Goal: Navigation & Orientation: Find specific page/section

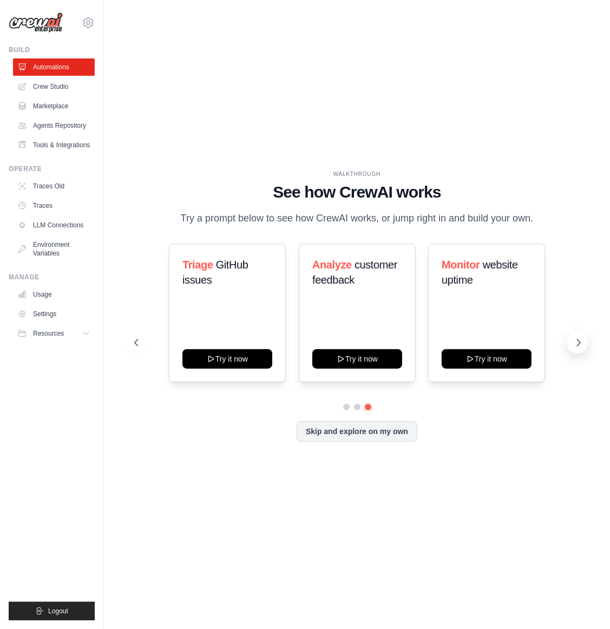
click at [583, 343] on icon at bounding box center [578, 342] width 11 height 11
click at [581, 348] on icon at bounding box center [578, 342] width 11 height 11
click at [143, 339] on button at bounding box center [137, 343] width 22 height 22
click at [47, 84] on link "Crew Studio" at bounding box center [55, 86] width 82 height 17
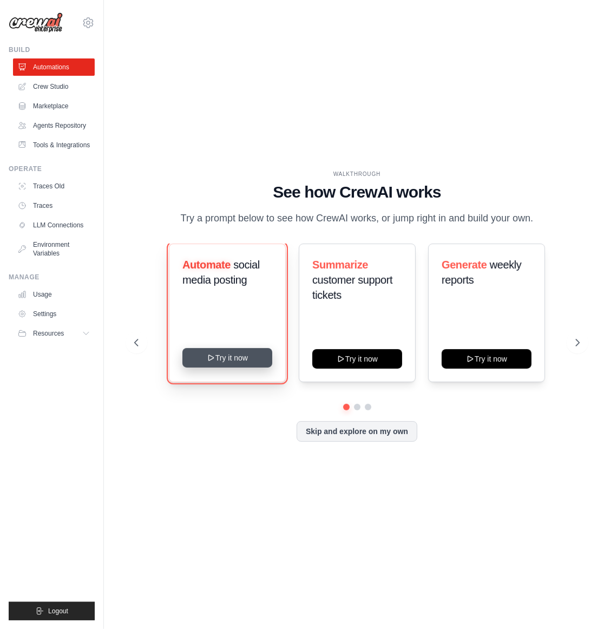
click at [234, 355] on button "Try it now" at bounding box center [227, 357] width 90 height 19
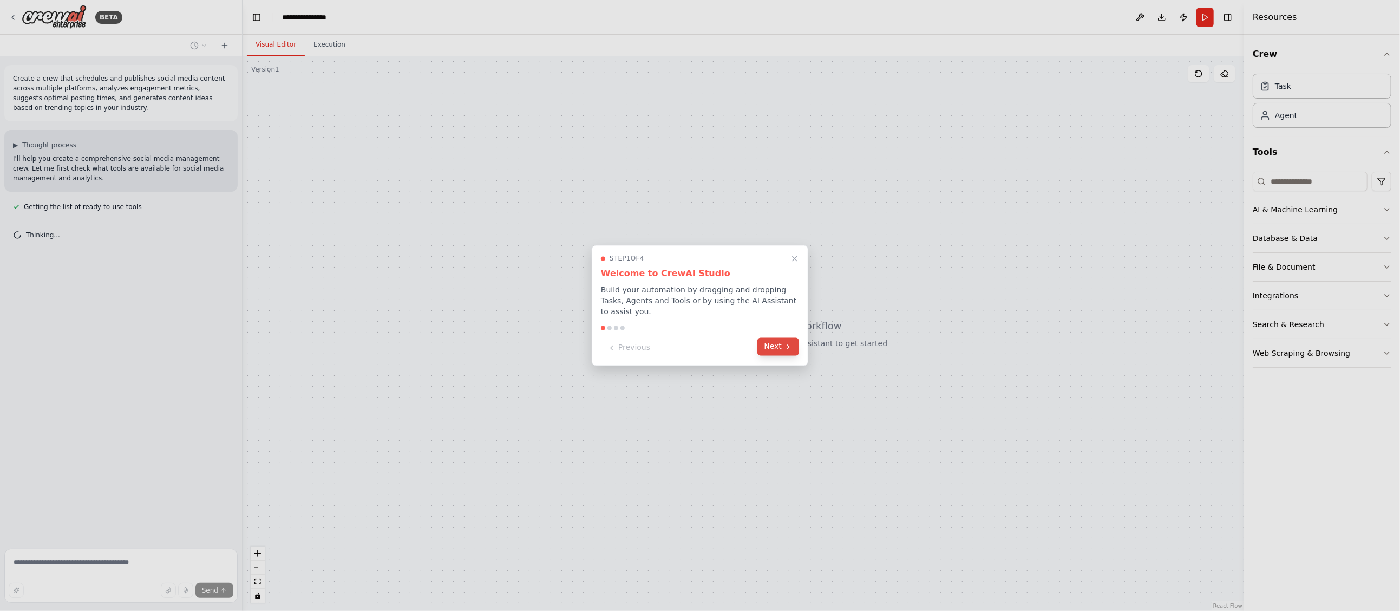
click at [610, 353] on button "Next" at bounding box center [778, 347] width 42 height 18
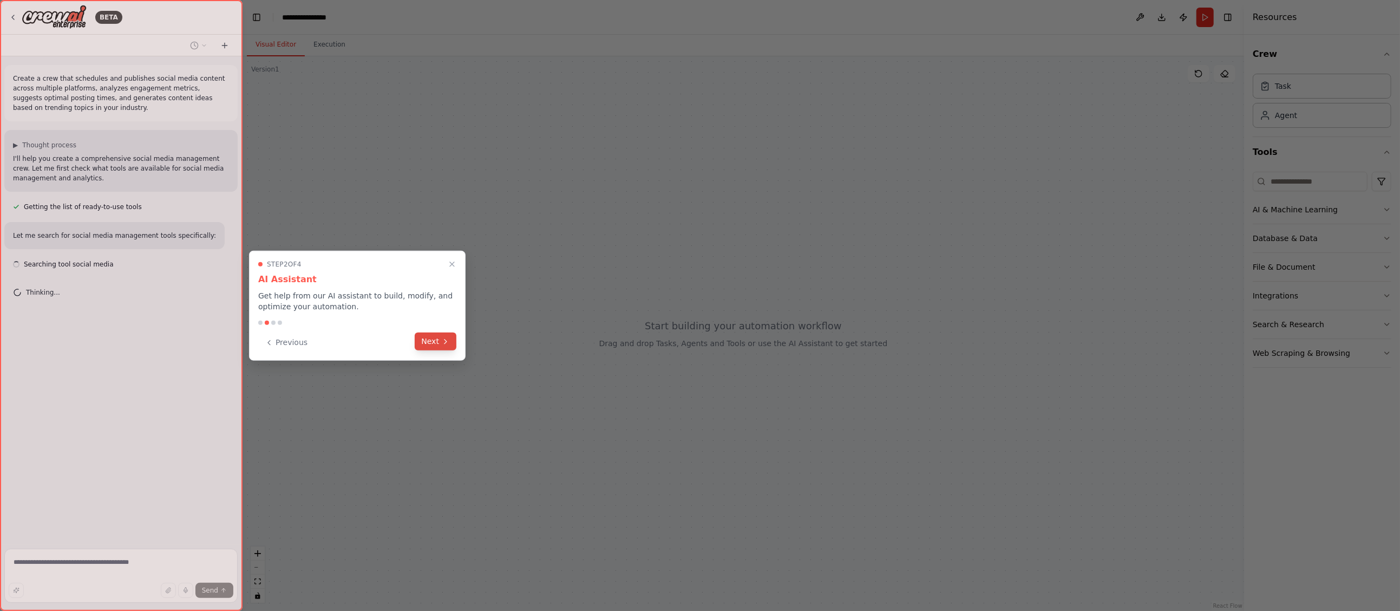
click at [437, 341] on button "Next" at bounding box center [436, 341] width 42 height 18
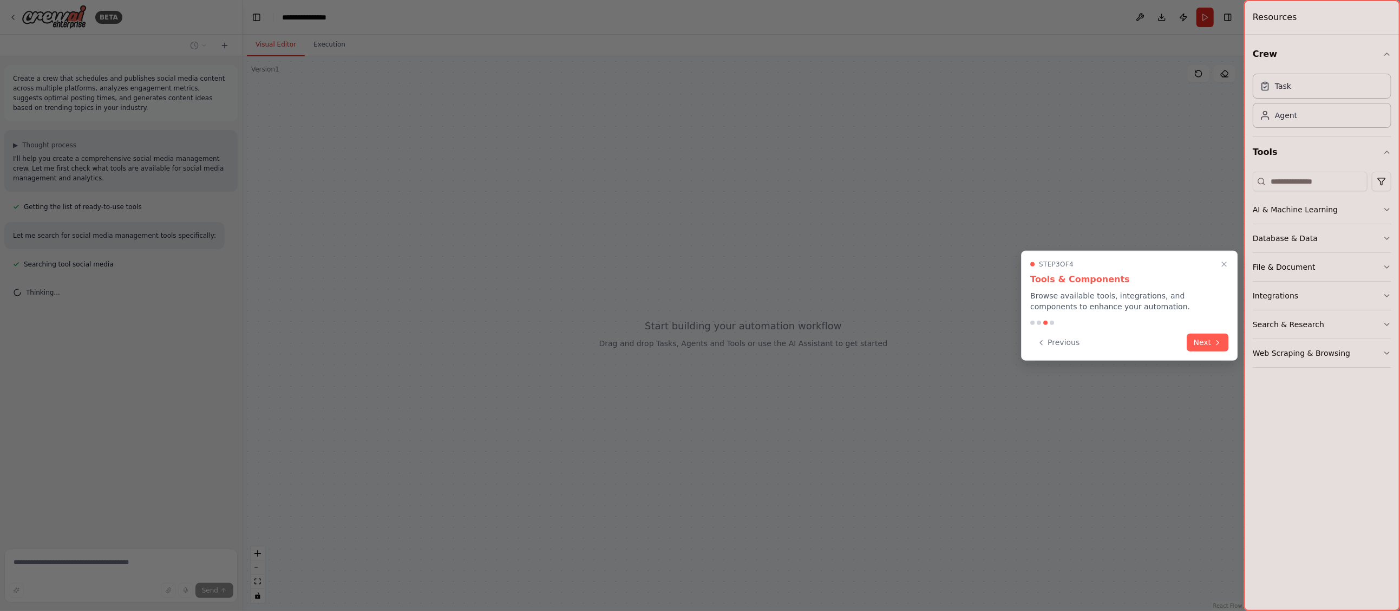
click at [610, 339] on button "Next" at bounding box center [1208, 342] width 42 height 18
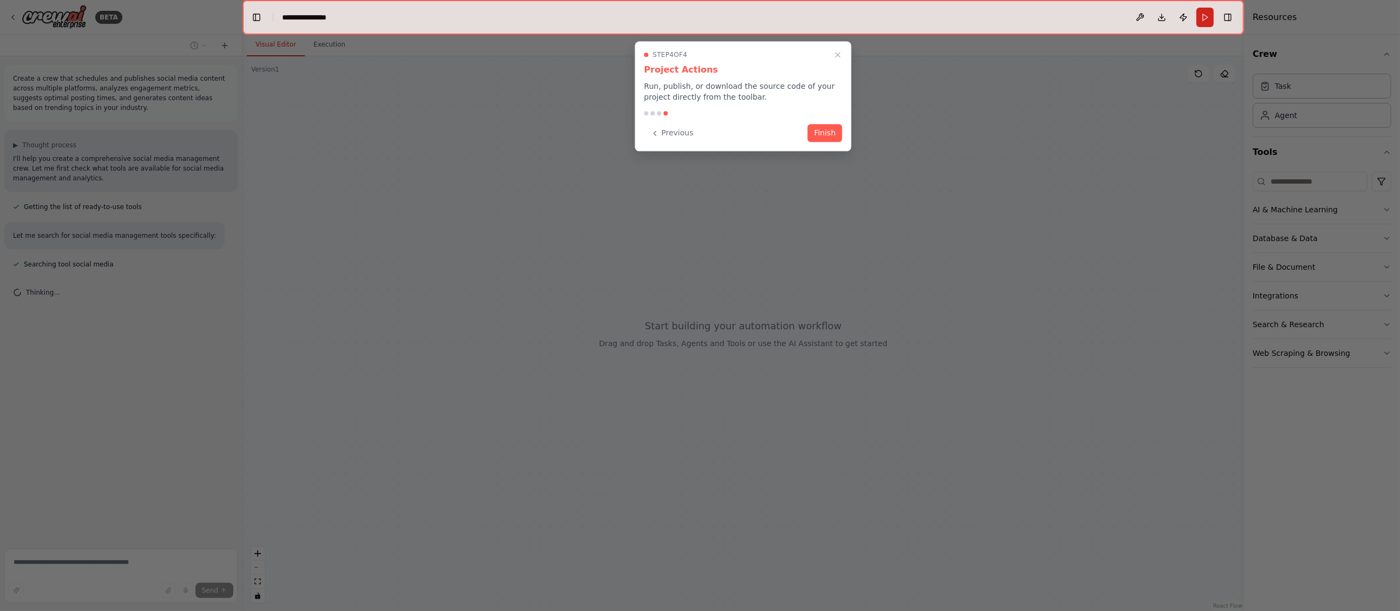
click at [610, 138] on button "Finish" at bounding box center [825, 133] width 35 height 18
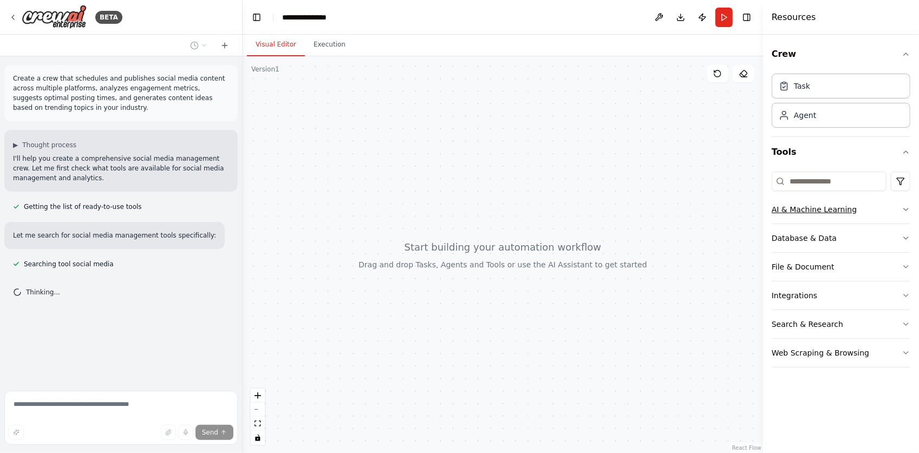
click at [610, 209] on div "AI & Machine Learning" at bounding box center [813, 209] width 85 height 11
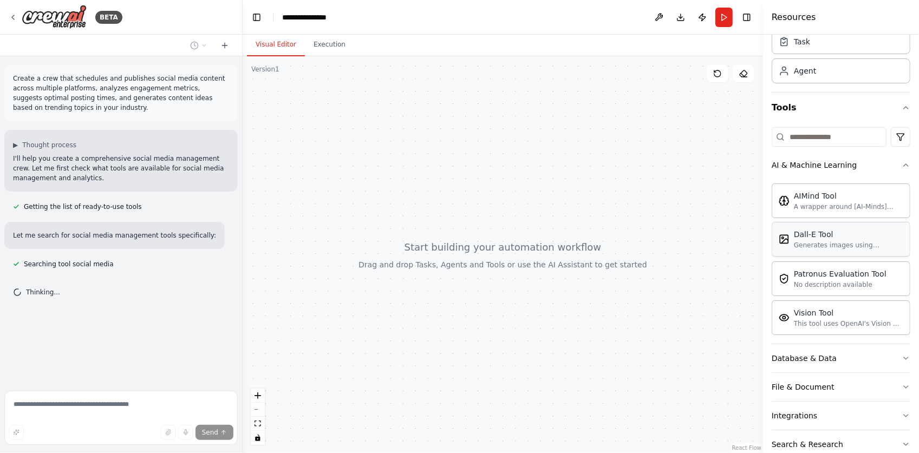
scroll to position [93, 0]
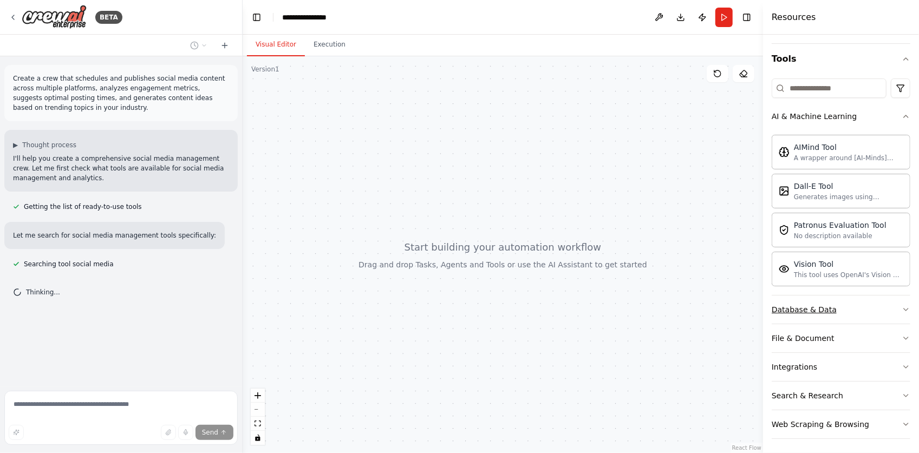
click at [610, 311] on button "Database & Data" at bounding box center [840, 310] width 139 height 28
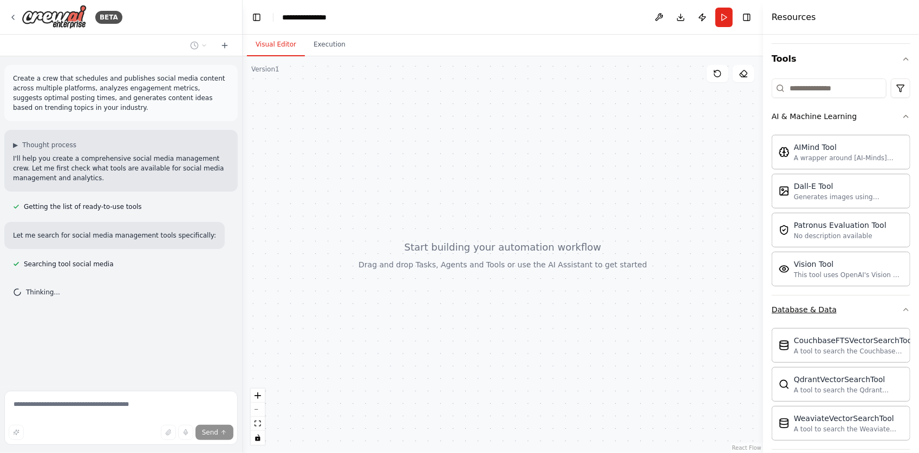
scroll to position [218, 0]
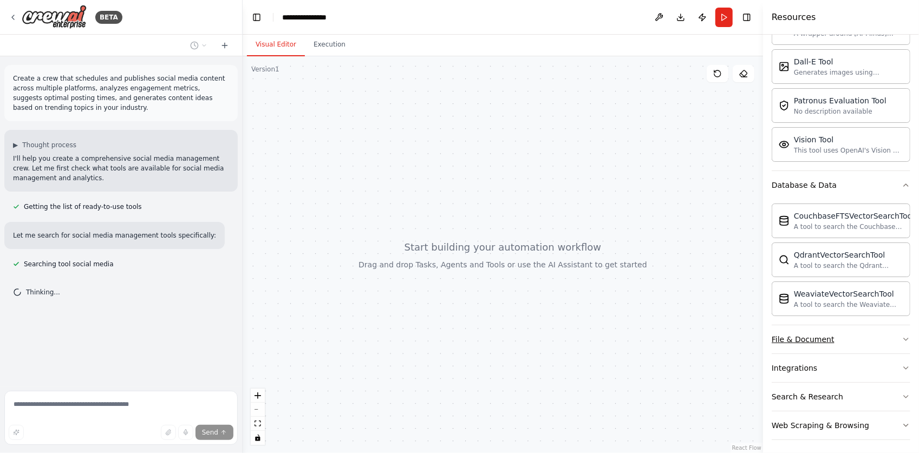
click at [610, 341] on button "File & Document" at bounding box center [840, 339] width 139 height 28
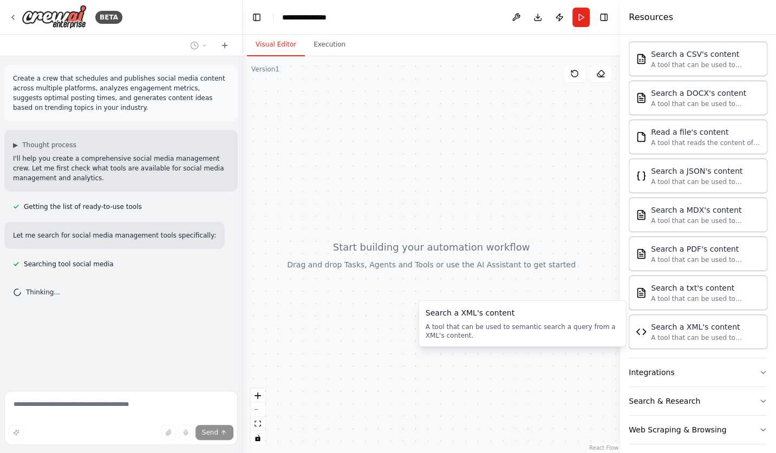
scroll to position [535, 0]
click at [610, 363] on button "Integrations" at bounding box center [698, 371] width 139 height 28
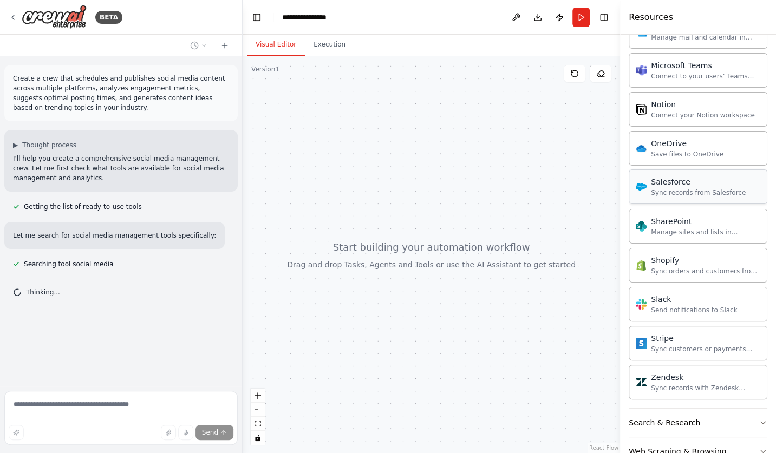
scroll to position [1394, 0]
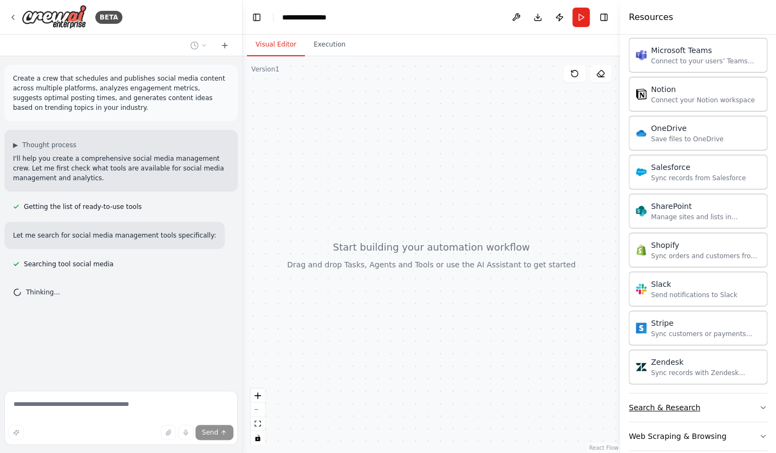
click at [610, 394] on button "Search & Research" at bounding box center [698, 408] width 139 height 28
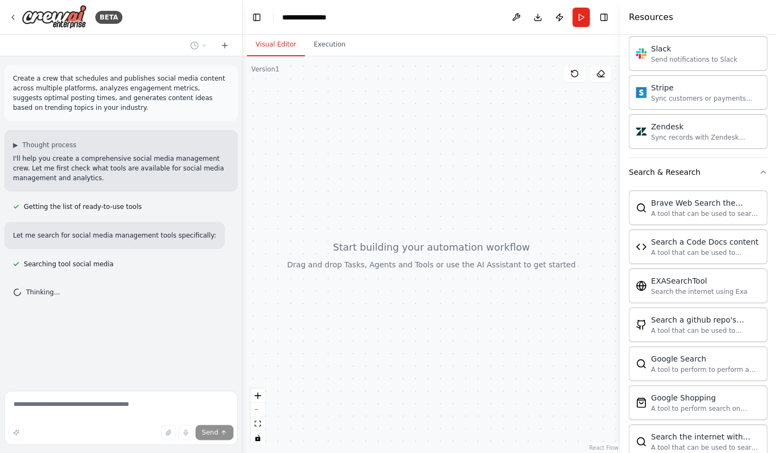
scroll to position [1942, 0]
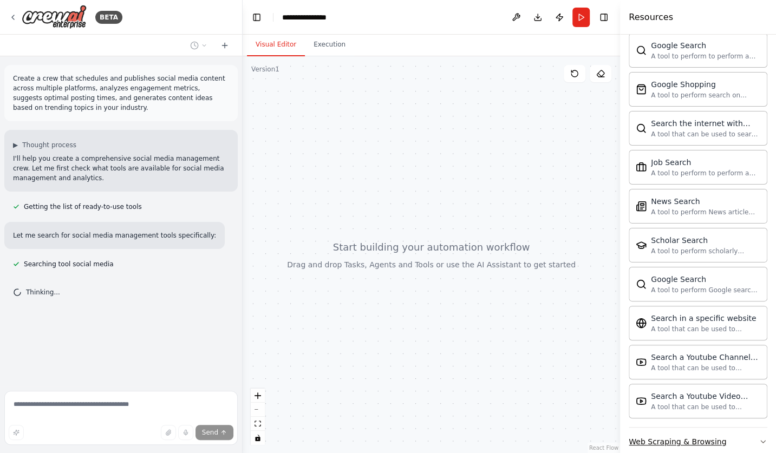
click at [610, 428] on button "Web Scraping & Browsing" at bounding box center [698, 442] width 139 height 28
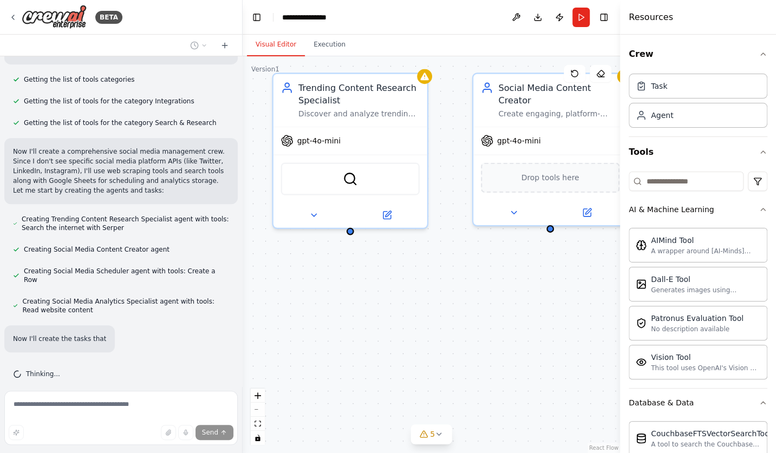
scroll to position [348, 0]
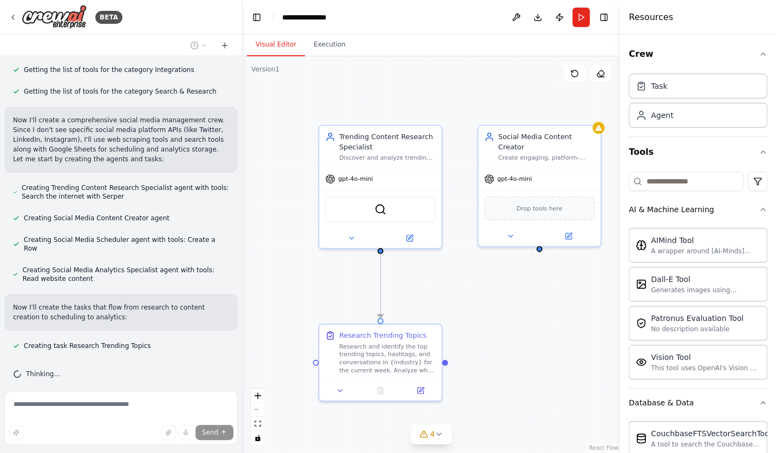
drag, startPoint x: 510, startPoint y: 333, endPoint x: 476, endPoint y: 311, distance: 40.5
click at [476, 311] on div ".deletable-edge-delete-btn { width: 20px; height: 20px; border: 0px solid #ffff…" at bounding box center [431, 254] width 377 height 397
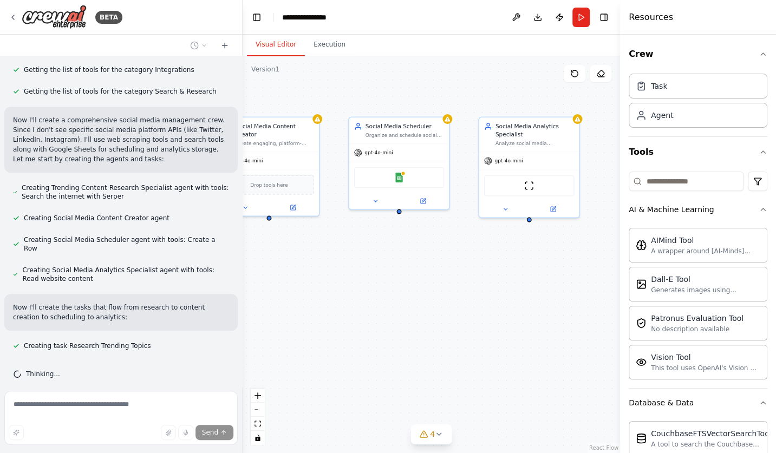
drag, startPoint x: 533, startPoint y: 310, endPoint x: 294, endPoint y: 287, distance: 240.4
click at [294, 287] on div ".deletable-edge-delete-btn { width: 20px; height: 20px; border: 0px solid #ffff…" at bounding box center [431, 254] width 377 height 397
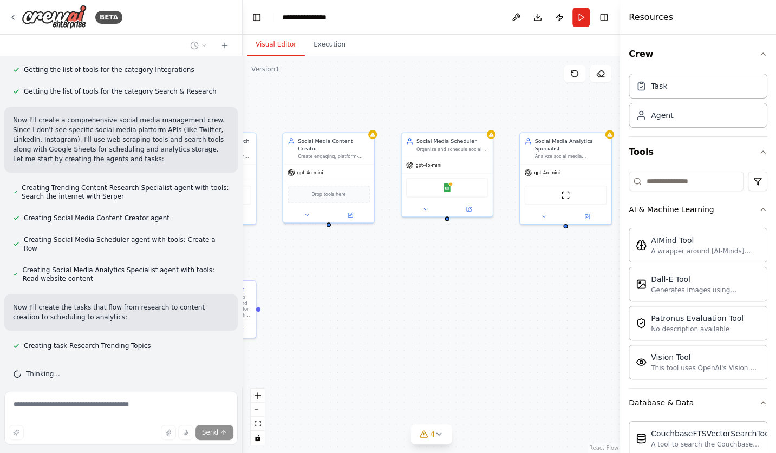
drag, startPoint x: 385, startPoint y: 295, endPoint x: 459, endPoint y: 295, distance: 73.6
click at [459, 295] on div ".deletable-edge-delete-btn { width: 20px; height: 20px; border: 0px solid #ffff…" at bounding box center [431, 254] width 377 height 397
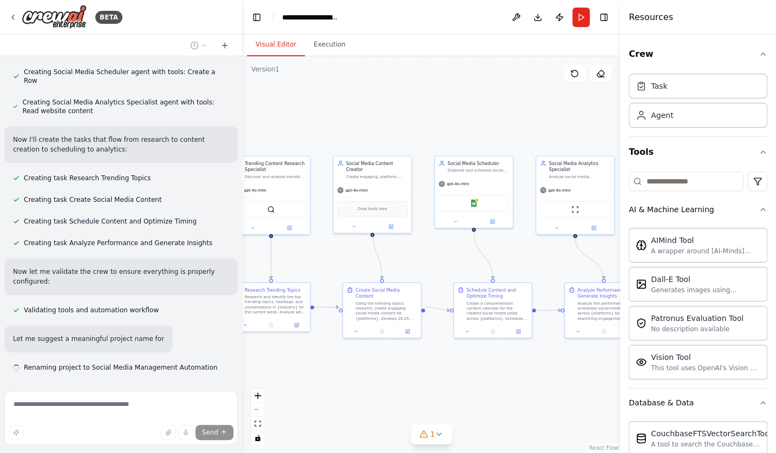
scroll to position [547, 0]
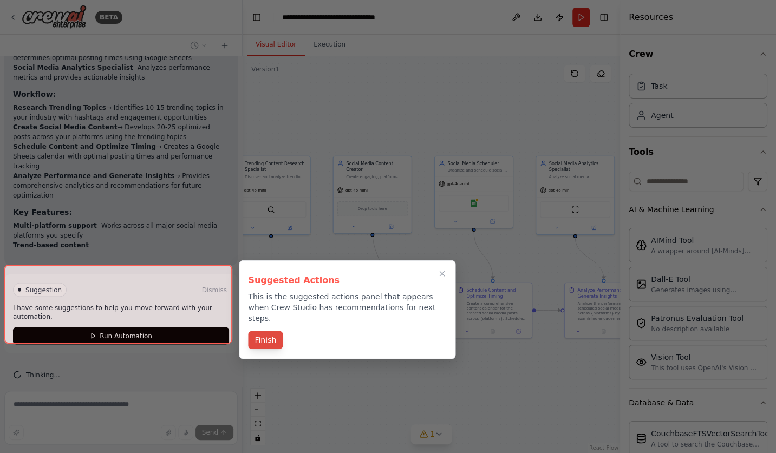
click at [266, 331] on button "Finish" at bounding box center [265, 340] width 35 height 18
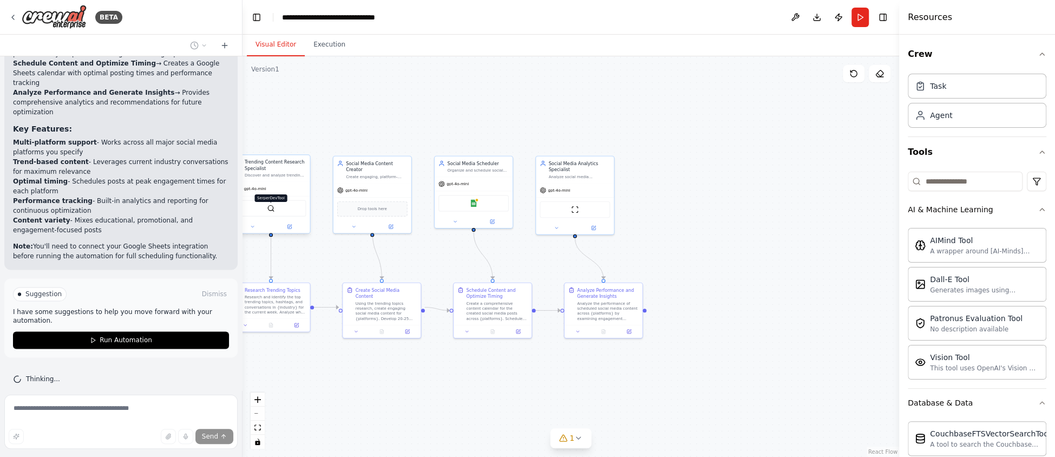
scroll to position [1050, 0]
drag, startPoint x: 333, startPoint y: 252, endPoint x: 427, endPoint y: 253, distance: 93.1
click at [427, 253] on div ".deletable-edge-delete-btn { width: 20px; height: 20px; border: 0px solid #ffff…" at bounding box center [571, 256] width 657 height 401
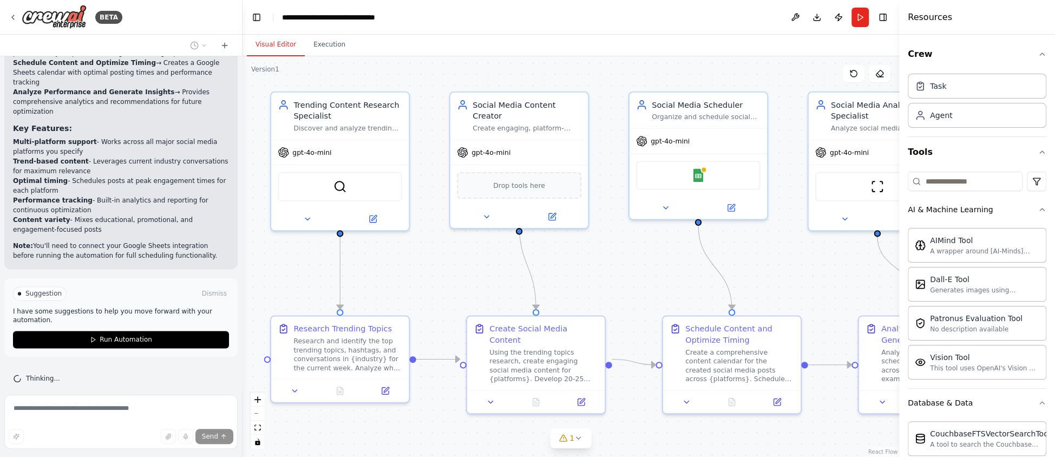
drag, startPoint x: 351, startPoint y: 227, endPoint x: 329, endPoint y: 274, distance: 51.8
click at [329, 274] on div ".deletable-edge-delete-btn { width: 20px; height: 20px; border: 0px solid #ffff…" at bounding box center [571, 256] width 657 height 401
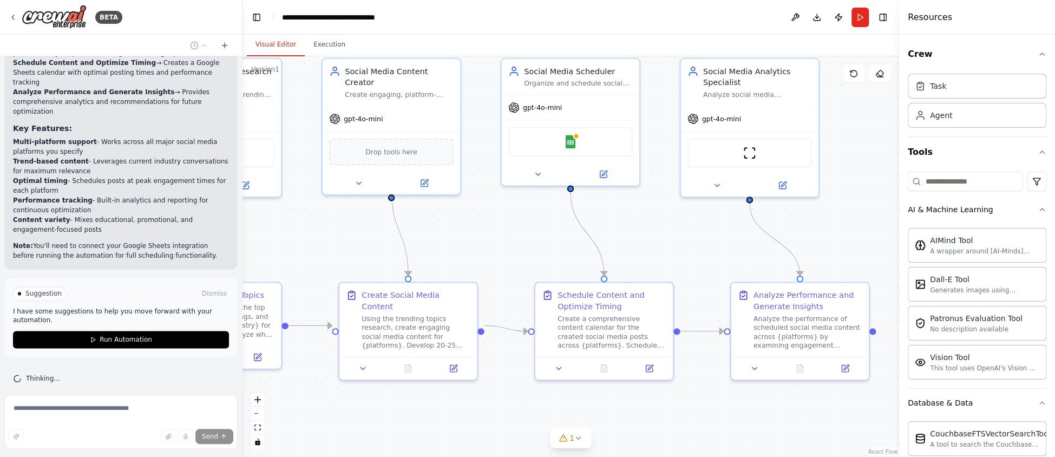
drag, startPoint x: 463, startPoint y: 259, endPoint x: 329, endPoint y: 221, distance: 140.2
click at [329, 221] on div ".deletable-edge-delete-btn { width: 20px; height: 20px; border: 0px solid #ffff…" at bounding box center [571, 256] width 657 height 401
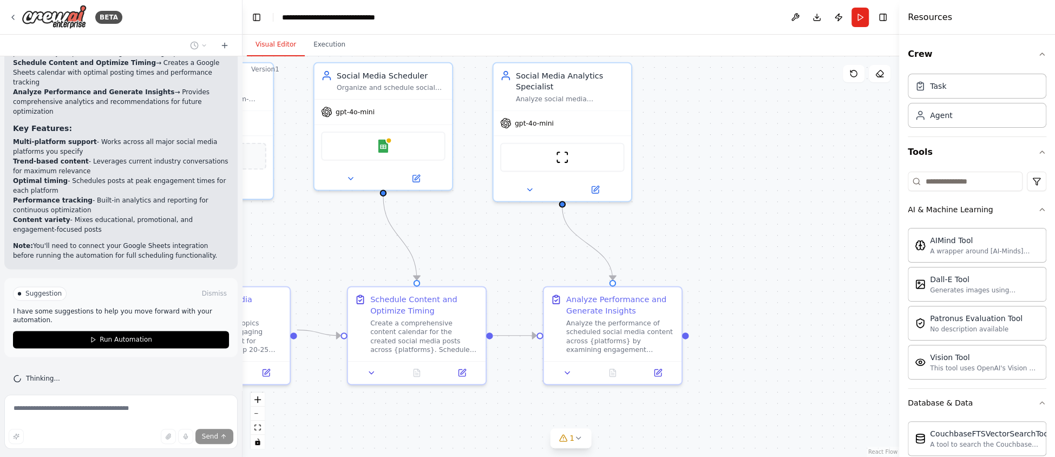
drag, startPoint x: 452, startPoint y: 297, endPoint x: 294, endPoint y: 245, distance: 166.4
click at [294, 245] on div ".deletable-edge-delete-btn { width: 20px; height: 20px; border: 0px solid #ffff…" at bounding box center [571, 256] width 657 height 401
drag, startPoint x: 294, startPoint y: 245, endPoint x: 292, endPoint y: 239, distance: 6.7
click at [292, 239] on div ".deletable-edge-delete-btn { width: 20px; height: 20px; border: 0px solid #ffff…" at bounding box center [571, 256] width 657 height 401
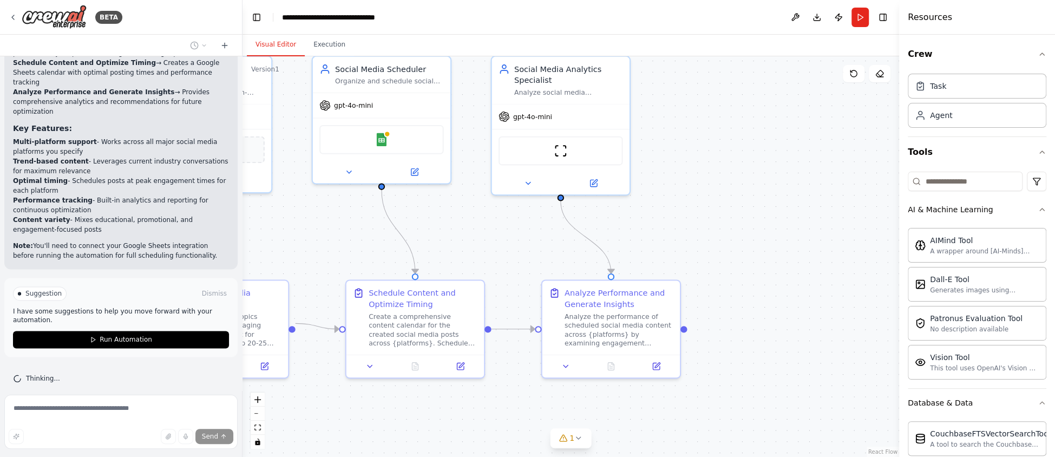
click at [292, 239] on div ".deletable-edge-delete-btn { width: 20px; height: 20px; border: 0px solid #ffff…" at bounding box center [571, 256] width 657 height 401
drag, startPoint x: 642, startPoint y: 284, endPoint x: 692, endPoint y: 290, distance: 50.1
click at [610, 286] on div ".deletable-edge-delete-btn { width: 20px; height: 20px; border: 0px solid #ffff…" at bounding box center [571, 256] width 657 height 401
click at [610, 289] on div ".deletable-edge-delete-btn { width: 20px; height: 20px; border: 0px solid #ffff…" at bounding box center [571, 256] width 657 height 401
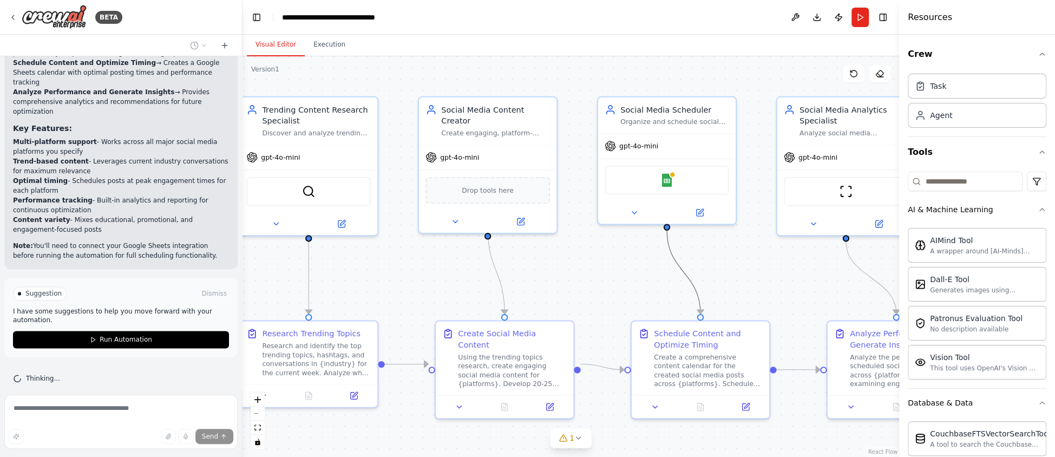
drag, startPoint x: 714, startPoint y: 290, endPoint x: 705, endPoint y: 290, distance: 9.2
click at [610, 290] on div ".deletable-edge-delete-btn { width: 20px; height: 20px; border: 0px solid #ffff…" at bounding box center [571, 256] width 657 height 401
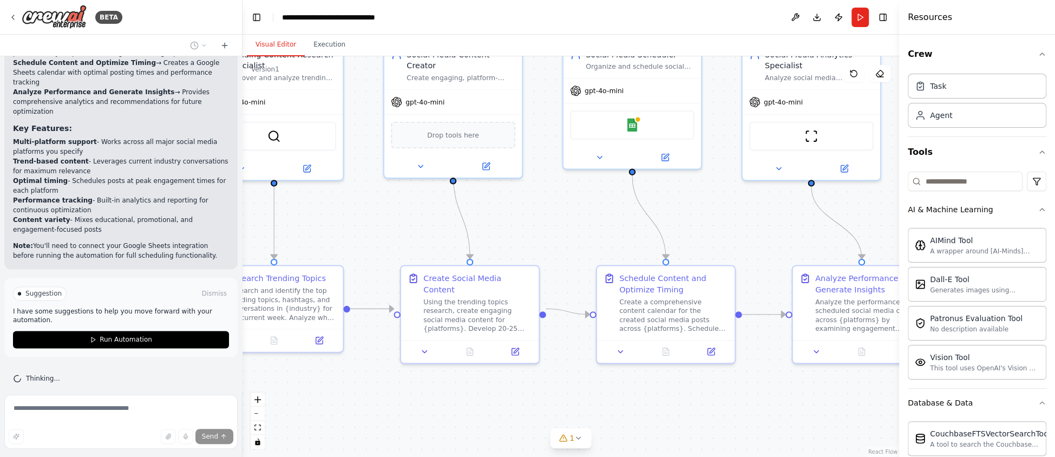
drag, startPoint x: 640, startPoint y: 295, endPoint x: 607, endPoint y: 241, distance: 63.7
click at [607, 241] on div ".deletable-edge-delete-btn { width: 20px; height: 20px; border: 0px solid #ffff…" at bounding box center [571, 256] width 657 height 401
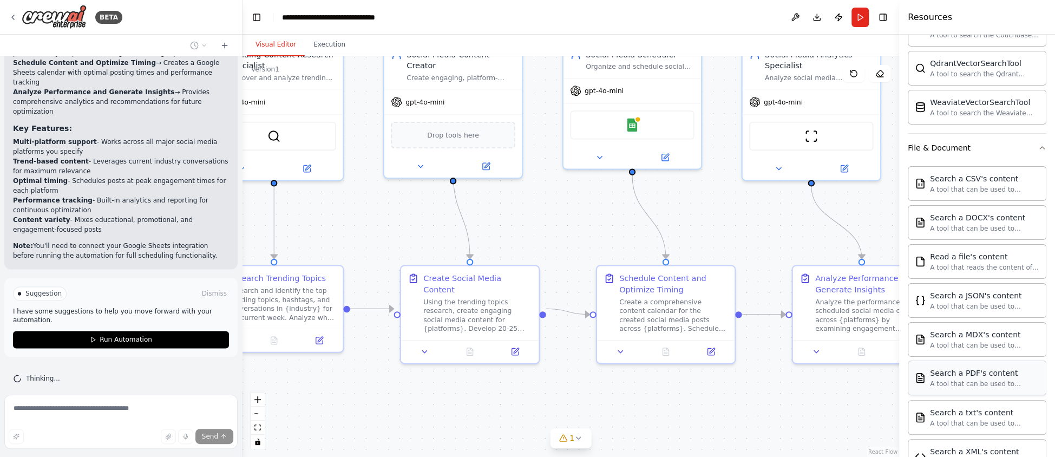
scroll to position [487, 0]
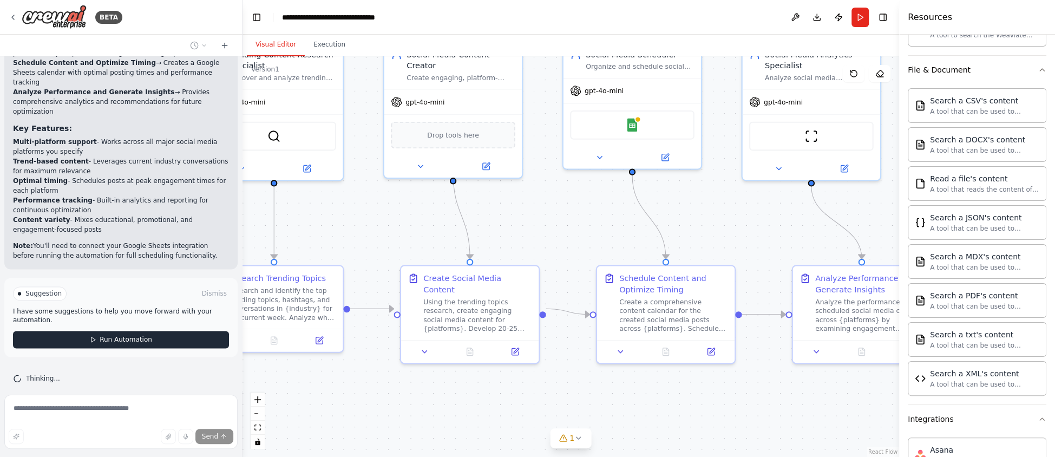
click at [120, 335] on span "Run Automation" at bounding box center [126, 339] width 53 height 9
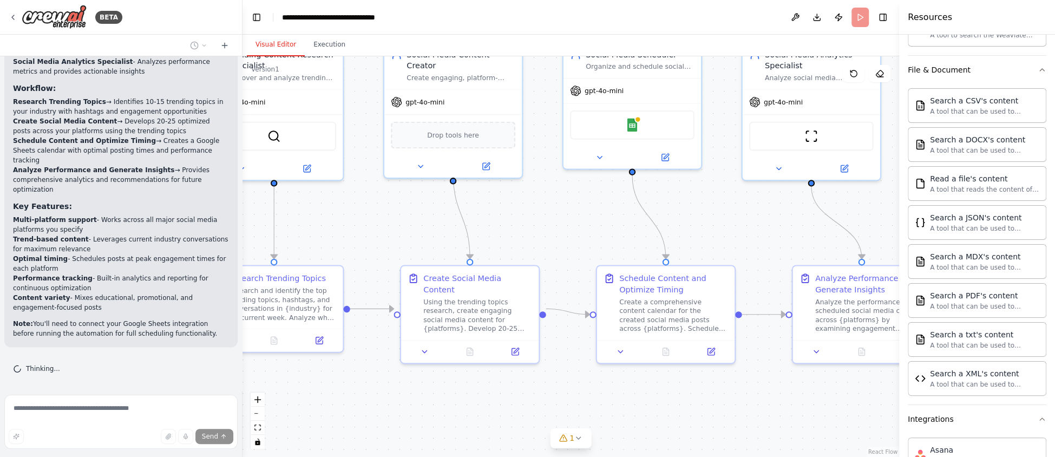
scroll to position [963, 0]
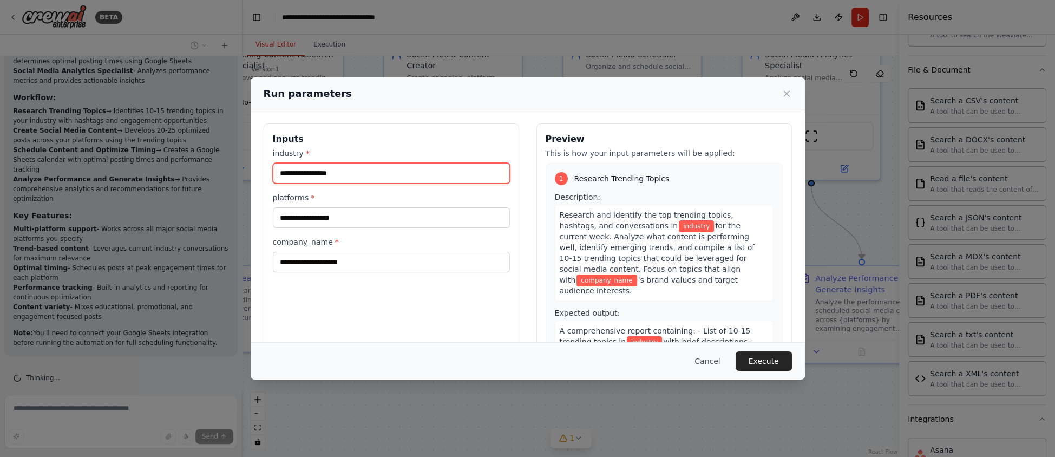
click at [343, 172] on input "industry *" at bounding box center [391, 173] width 237 height 21
type input "***"
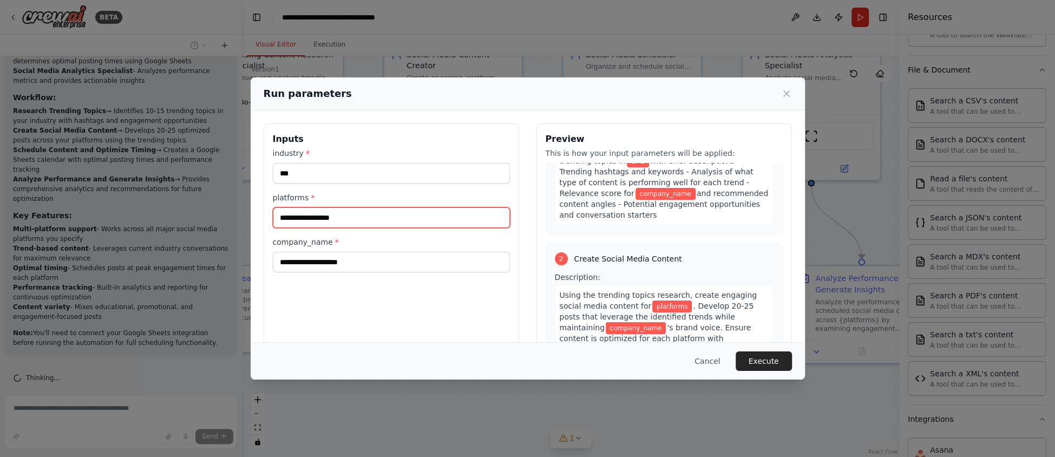
scroll to position [185, 0]
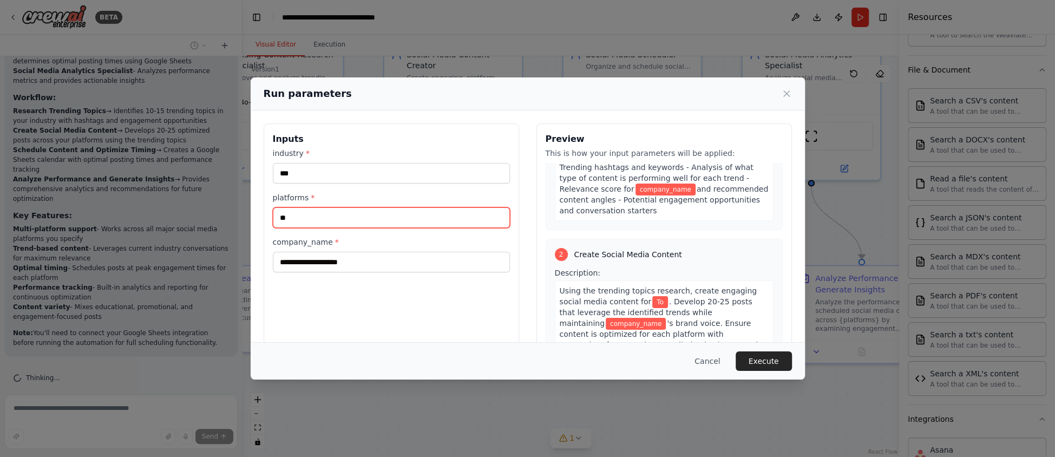
type input "*"
type input "********"
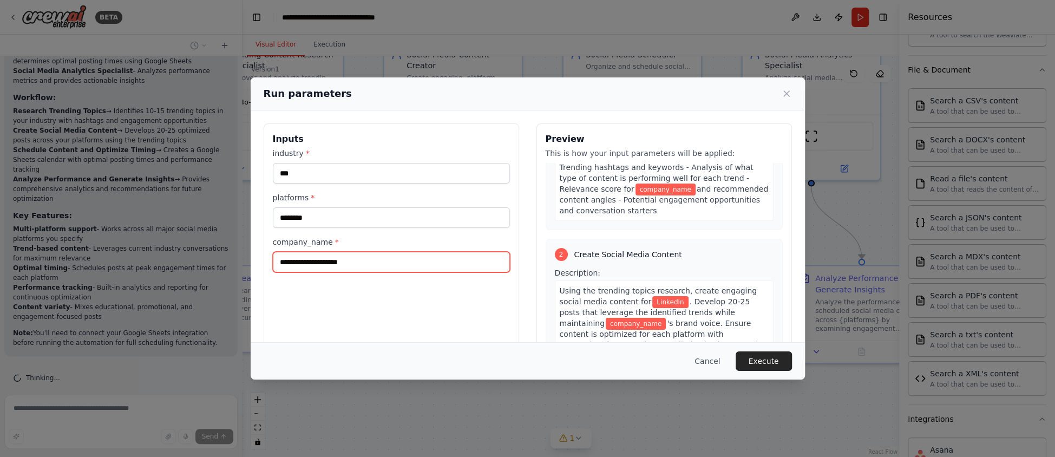
click at [405, 260] on input "company_name *" at bounding box center [391, 262] width 237 height 21
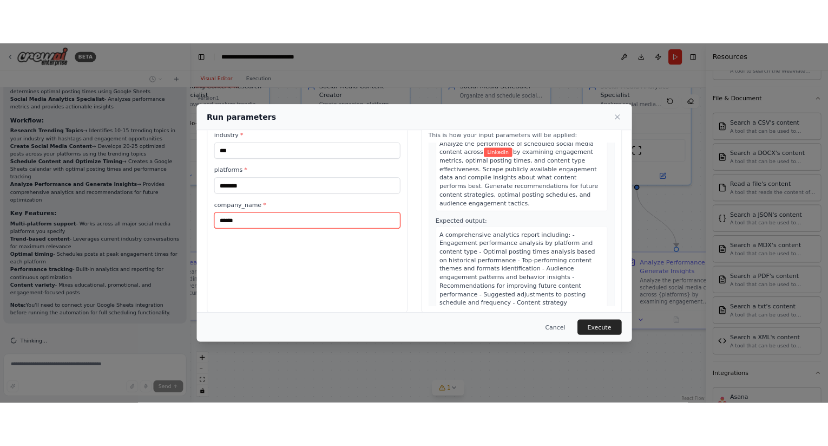
scroll to position [50, 0]
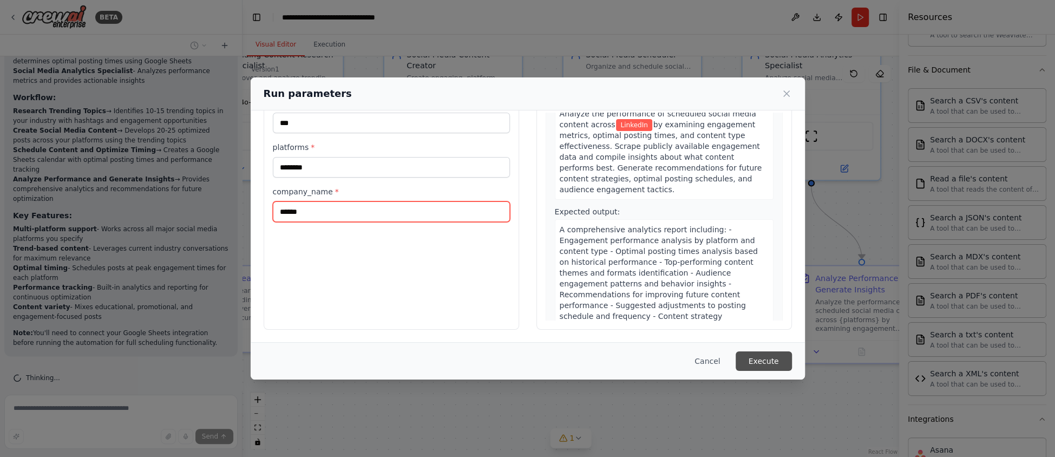
type input "******"
click at [610, 362] on button "Execute" at bounding box center [764, 360] width 56 height 19
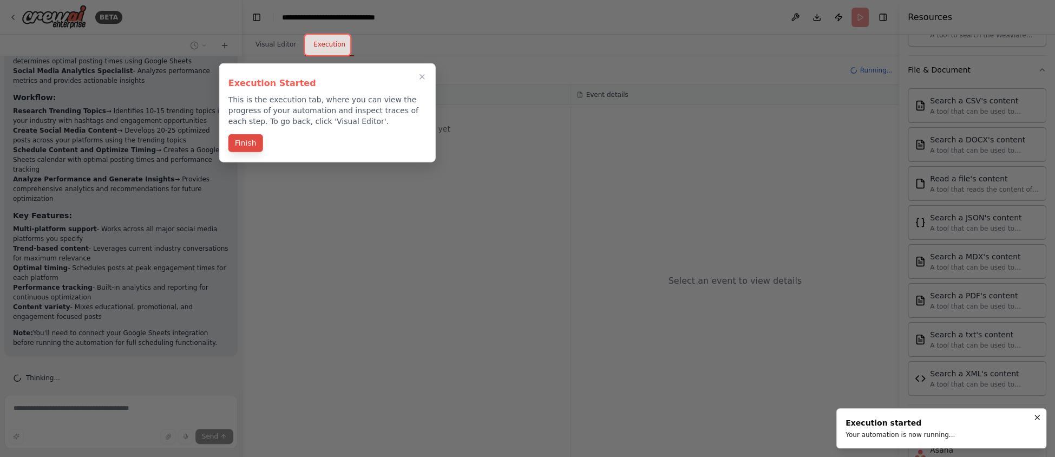
click at [249, 145] on button "Finish" at bounding box center [245, 143] width 35 height 18
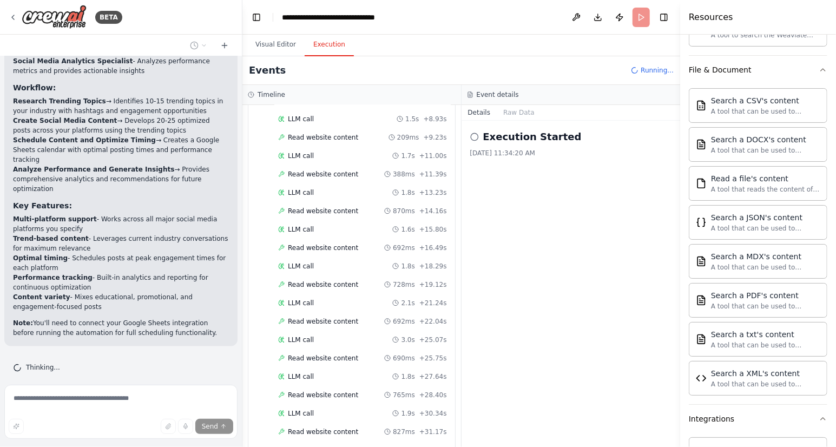
scroll to position [664, 0]
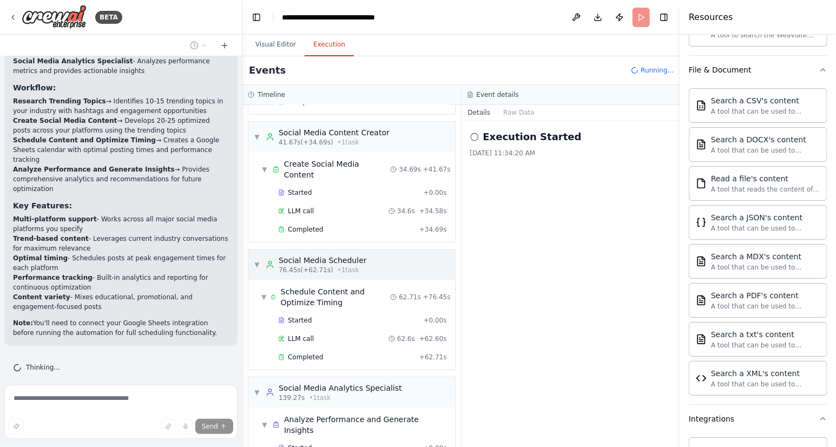
click at [253, 242] on div "▼ Trending Content Research Specialist 8.02s (+33.55s) • 1 task ▼ Research Tren…" at bounding box center [352, 276] width 219 height 342
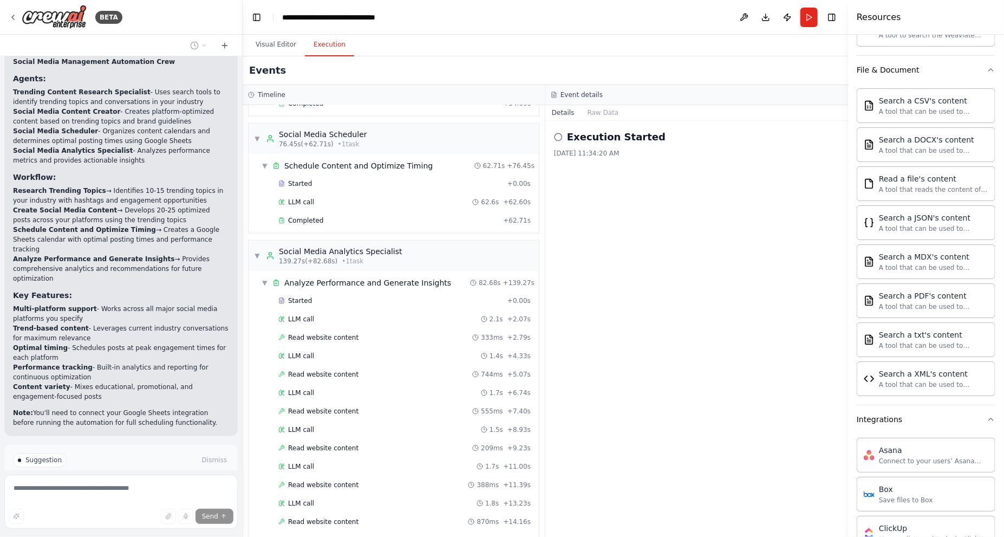
scroll to position [0, 0]
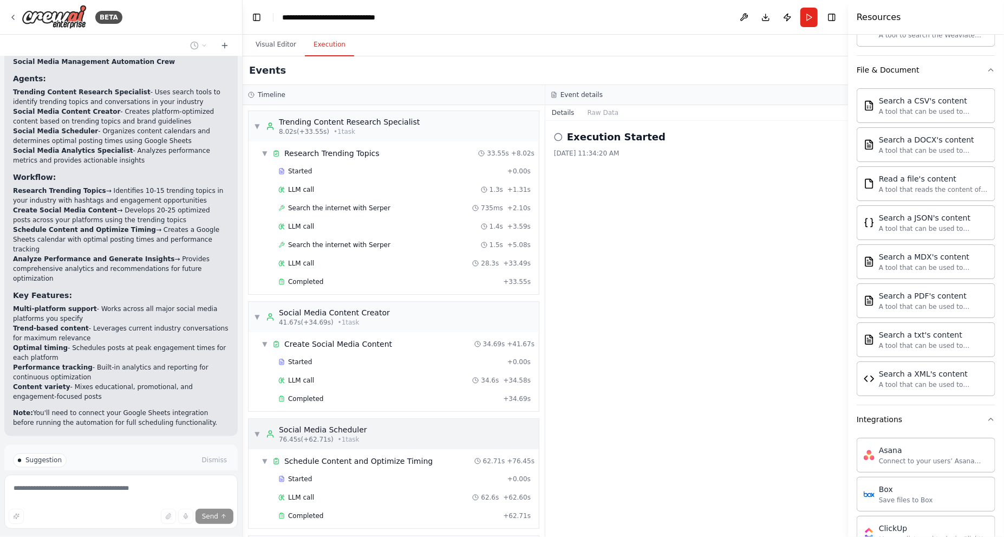
click at [326, 435] on span "76.45s (+62.71s)" at bounding box center [306, 439] width 55 height 9
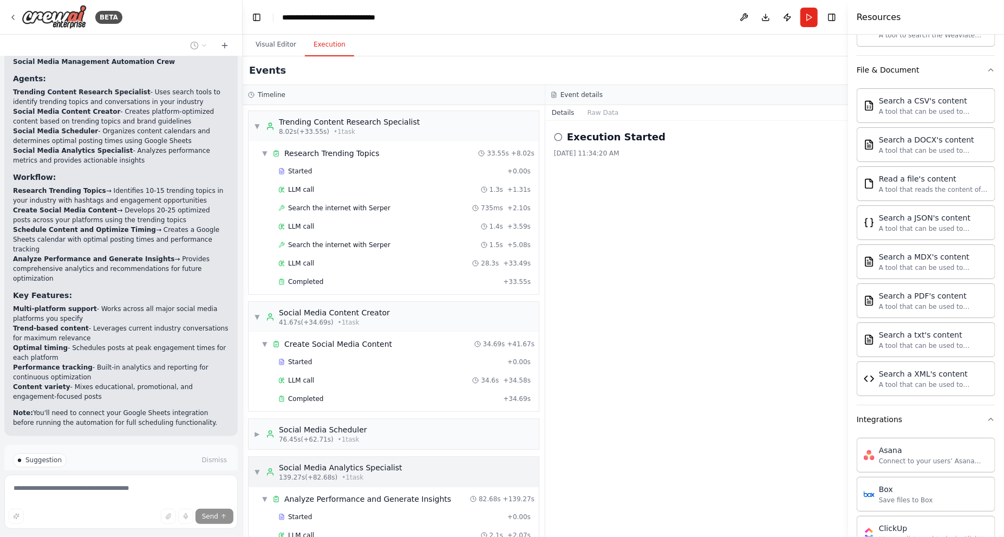
click at [384, 473] on div "139.27s (+82.68s) • 1 task" at bounding box center [340, 477] width 123 height 9
click at [351, 323] on span "• 1 task" at bounding box center [349, 322] width 22 height 9
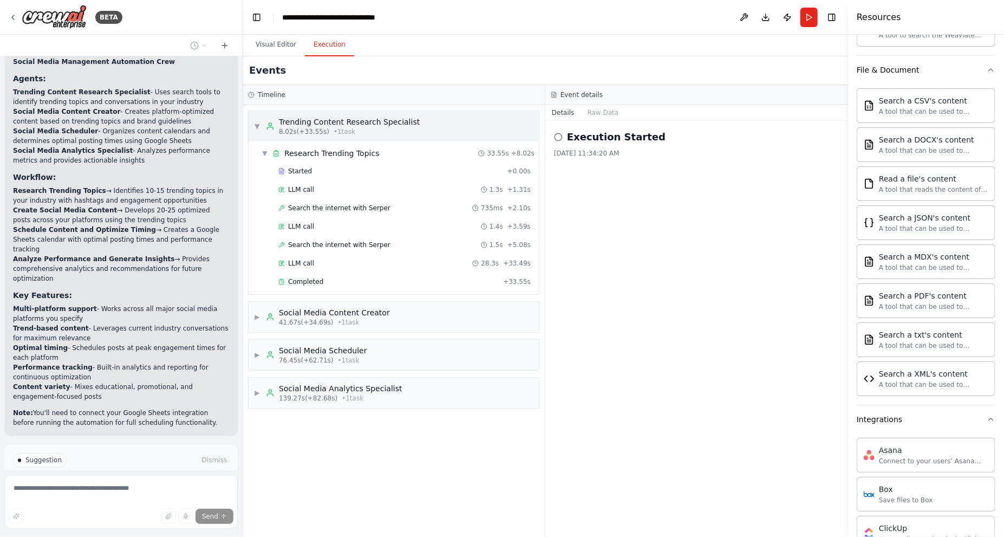
click at [289, 133] on span "8.02s (+33.55s)" at bounding box center [304, 131] width 50 height 9
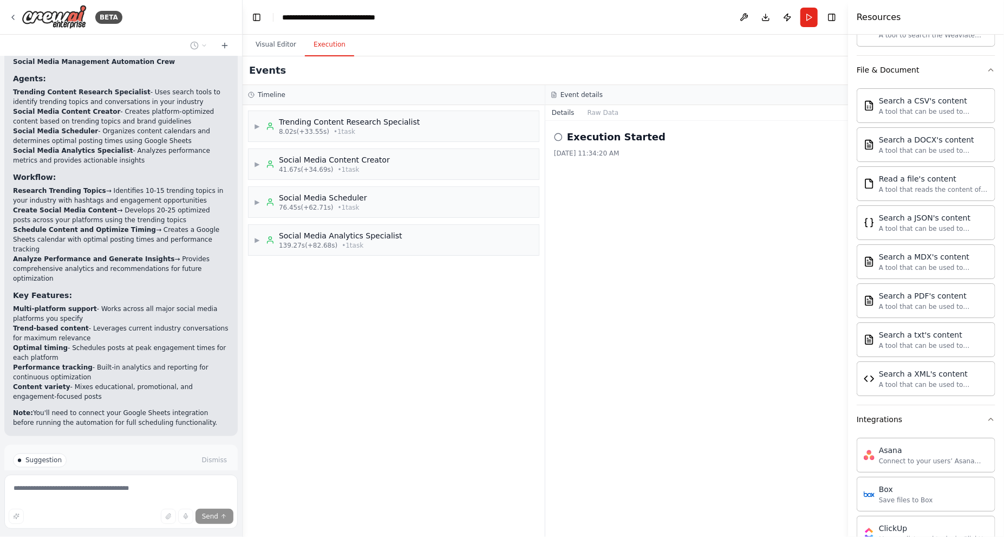
click at [586, 134] on h2 "Execution Started" at bounding box center [616, 136] width 99 height 15
click at [599, 198] on div "Execution Started 9/28/2025, 11:34:20 AM" at bounding box center [696, 329] width 303 height 416
click at [592, 110] on button "Raw Data" at bounding box center [603, 112] width 44 height 15
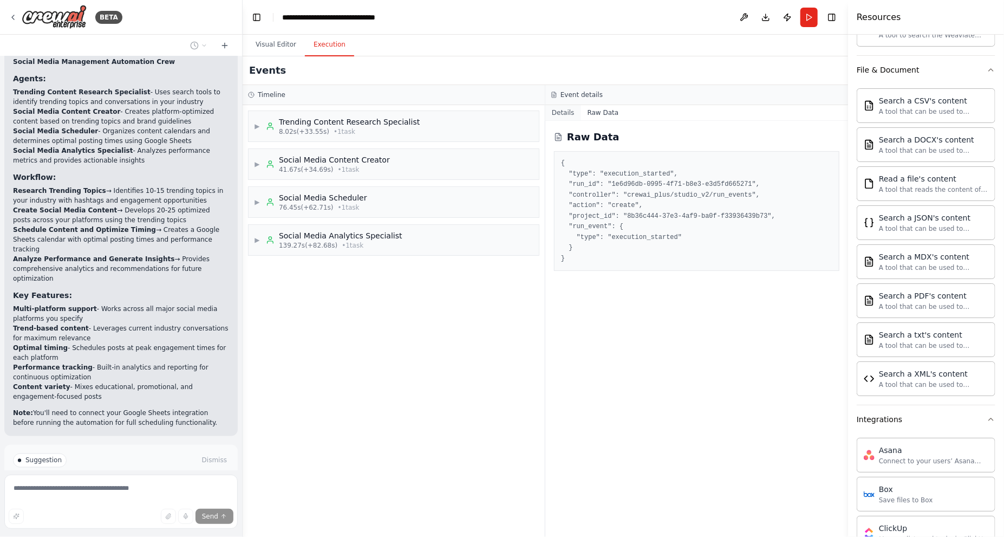
click at [565, 111] on button "Details" at bounding box center [563, 112] width 36 height 15
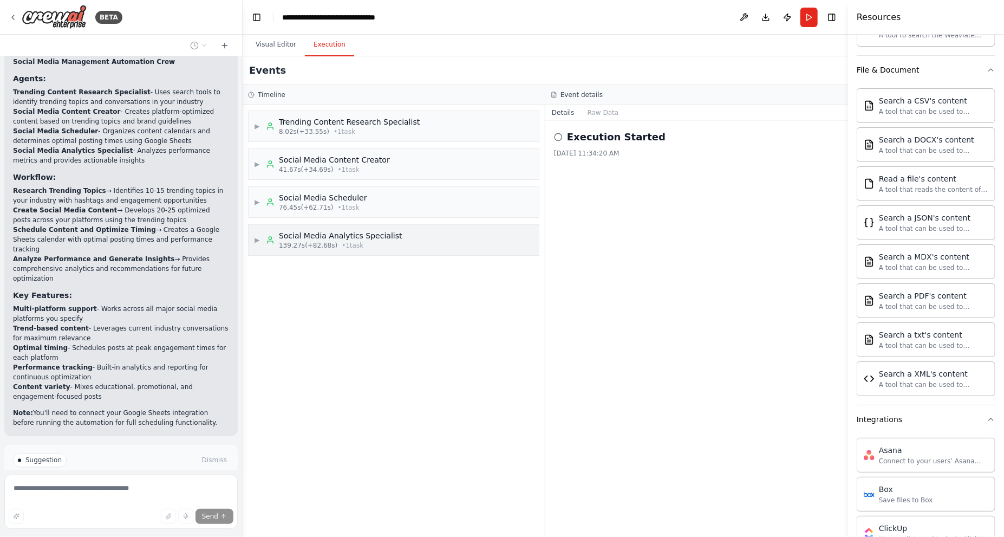
click at [351, 247] on span "• 1 task" at bounding box center [353, 245] width 22 height 9
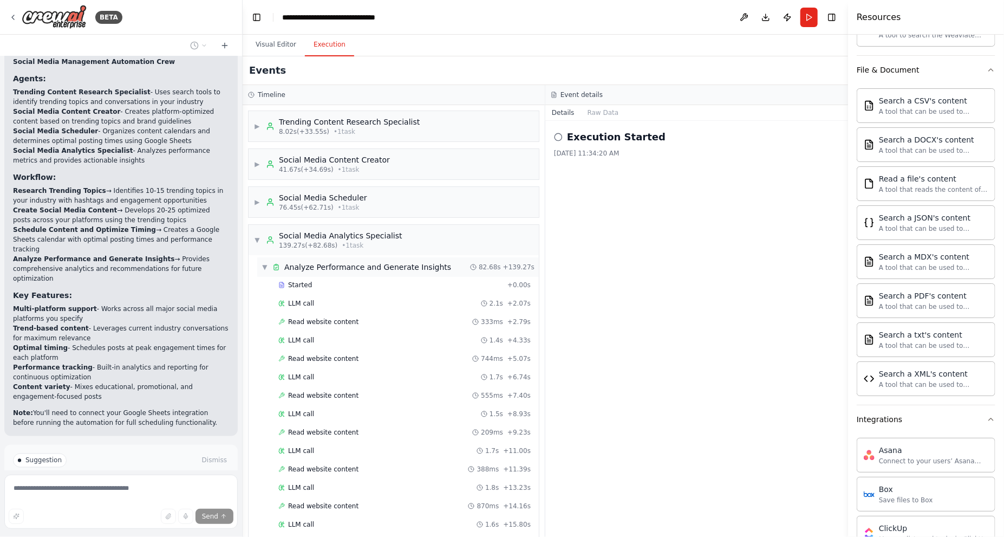
click at [350, 265] on span "Analyze Performance and Generate Insights" at bounding box center [367, 266] width 167 height 11
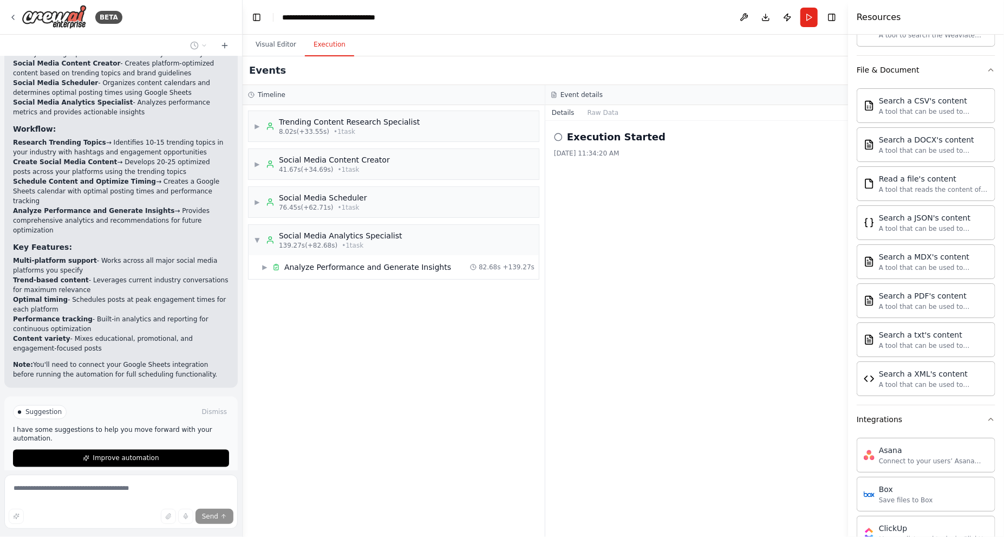
scroll to position [970, 0]
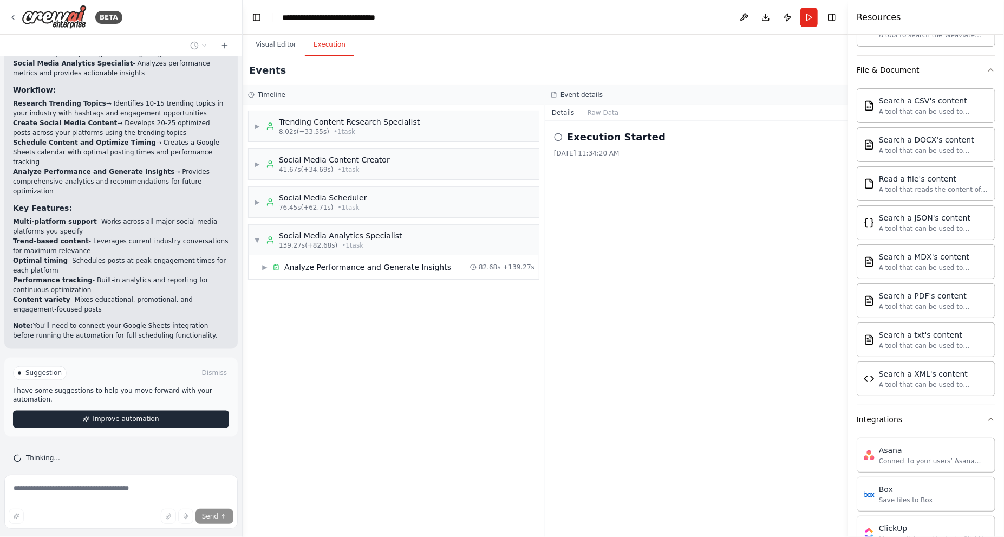
click at [160, 410] on button "Improve automation" at bounding box center [121, 418] width 216 height 17
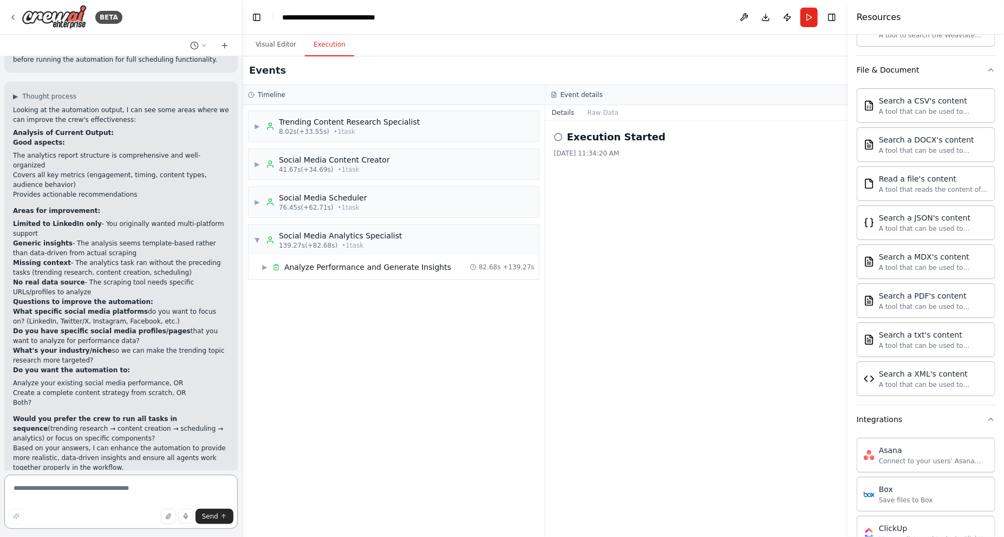
scroll to position [1247, 0]
click at [27, 91] on span "Thought process" at bounding box center [49, 95] width 54 height 9
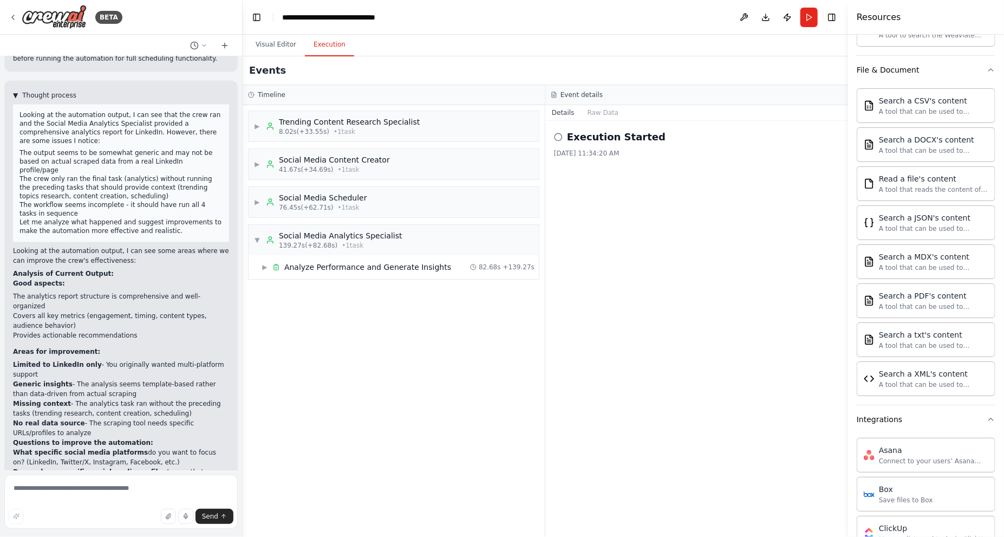
click at [27, 91] on span "Thought process" at bounding box center [49, 95] width 54 height 9
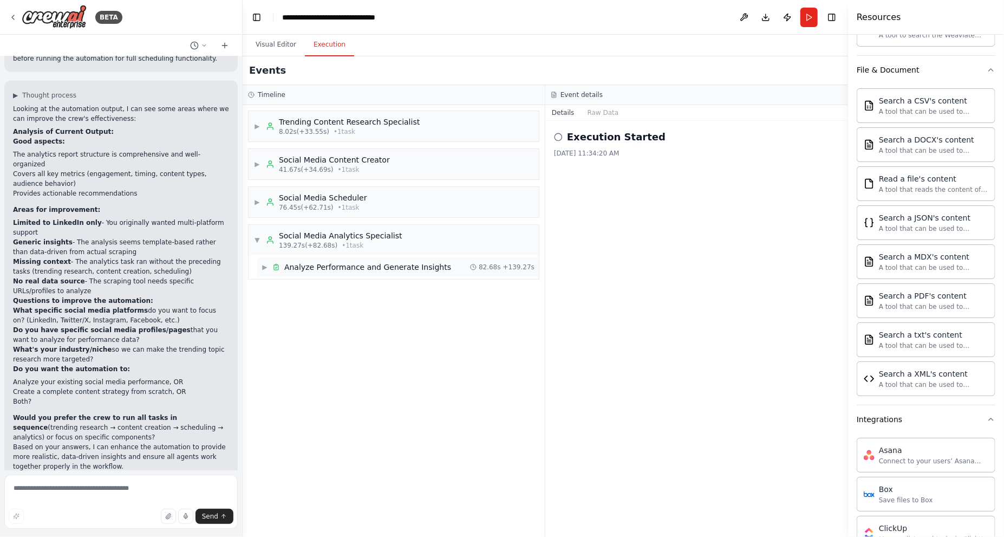
click at [330, 265] on span "Analyze Performance and Generate Insights" at bounding box center [367, 266] width 167 height 11
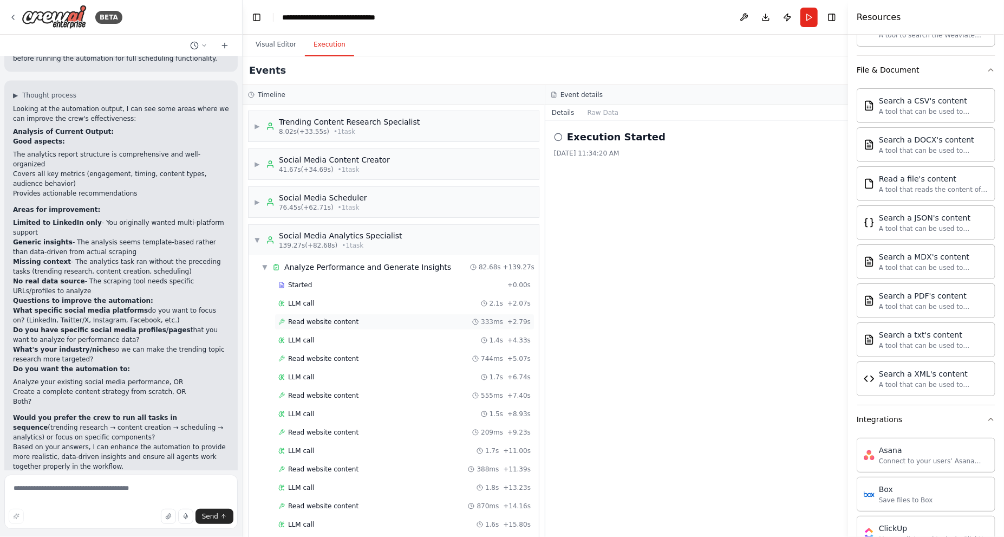
click at [315, 326] on div "Read website content 333ms + 2.79s" at bounding box center [404, 321] width 260 height 16
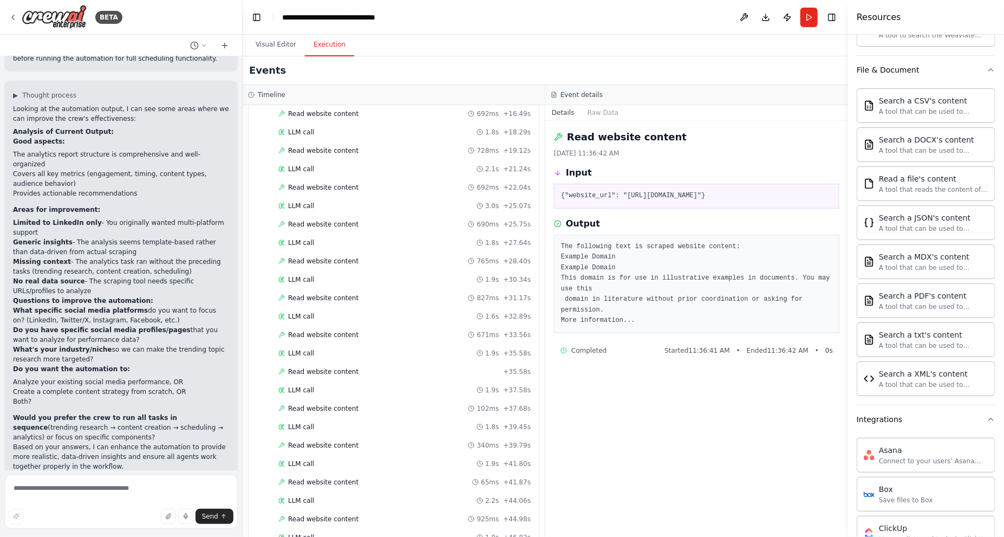
scroll to position [717, 0]
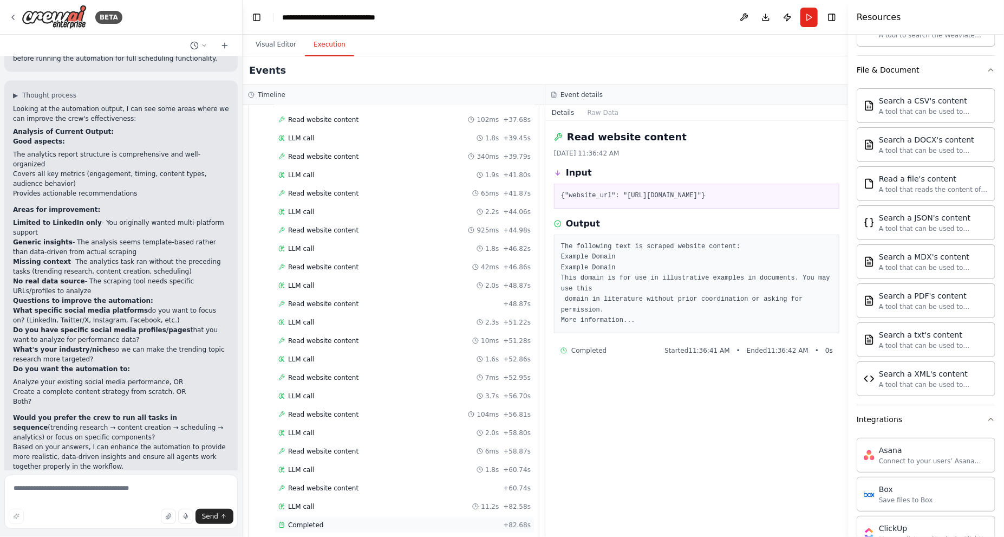
click at [370, 520] on div "Completed" at bounding box center [388, 524] width 220 height 9
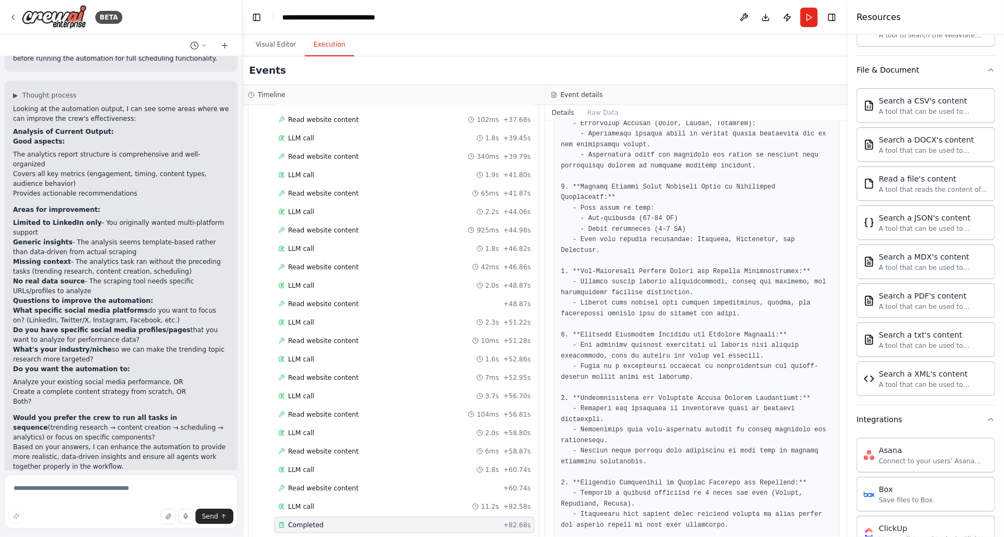
scroll to position [50, 0]
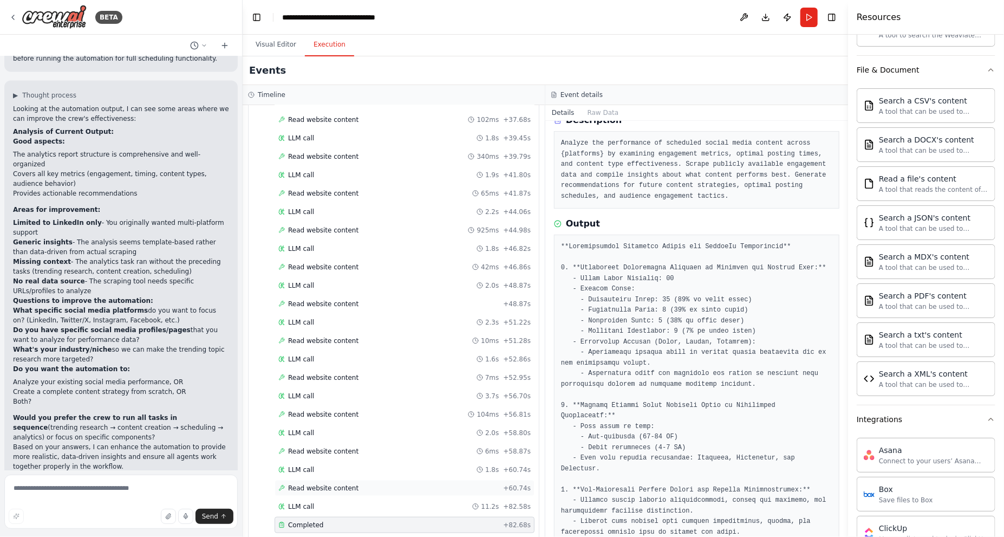
click at [407, 483] on div "Read website content + 60.74s" at bounding box center [404, 487] width 252 height 9
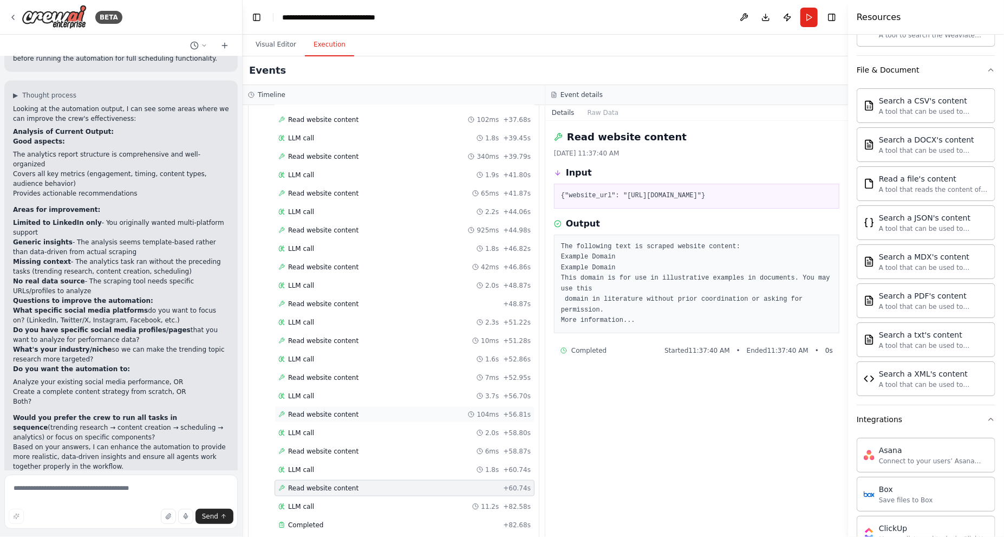
click at [398, 410] on div "Read website content 104ms + 56.81s" at bounding box center [404, 414] width 252 height 9
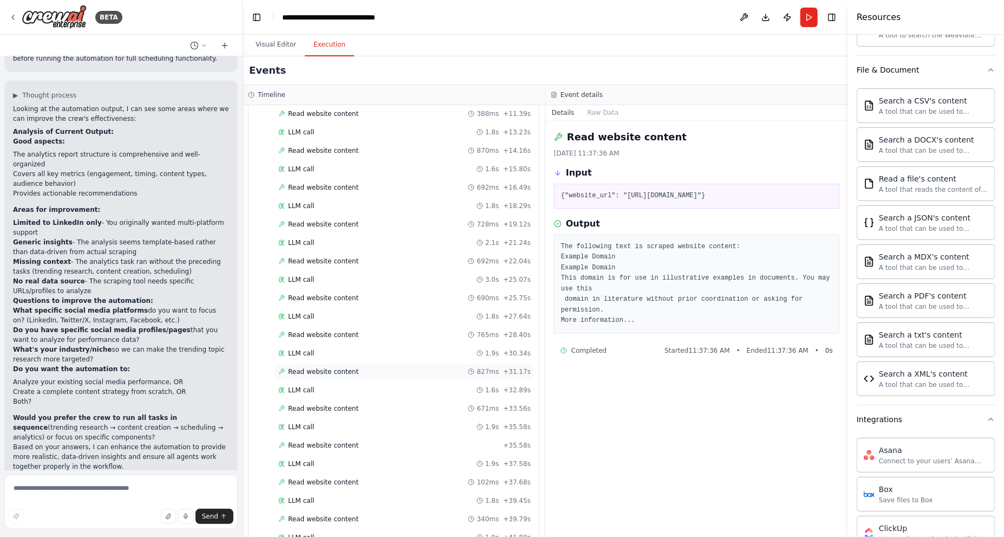
click at [354, 367] on span "Read website content" at bounding box center [323, 371] width 70 height 9
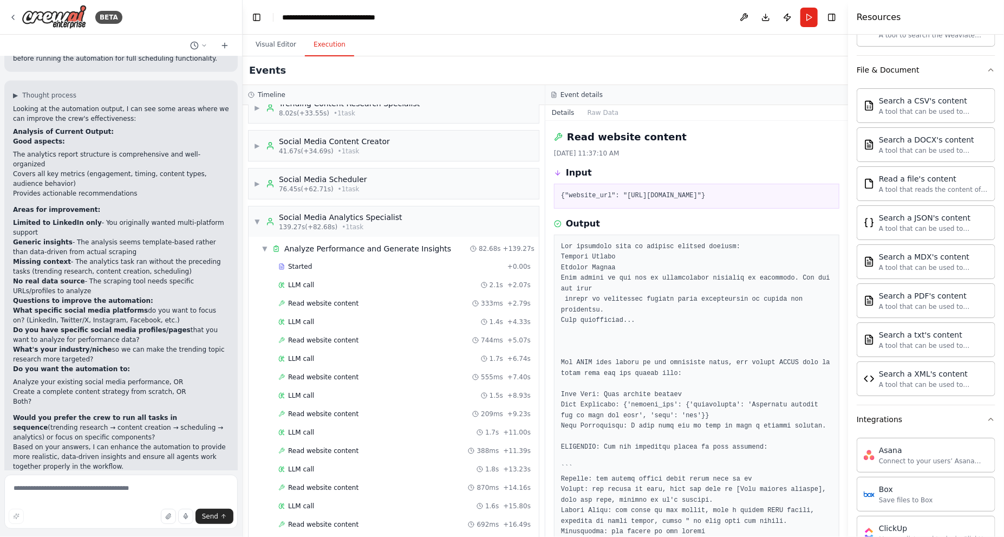
scroll to position [0, 0]
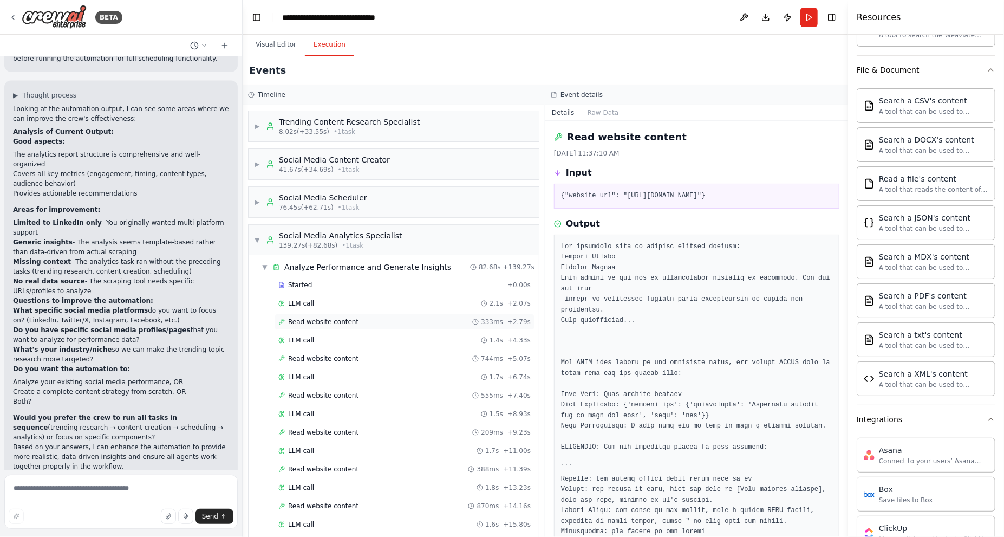
click at [363, 317] on div "Read website content 333ms + 2.79s" at bounding box center [404, 321] width 252 height 9
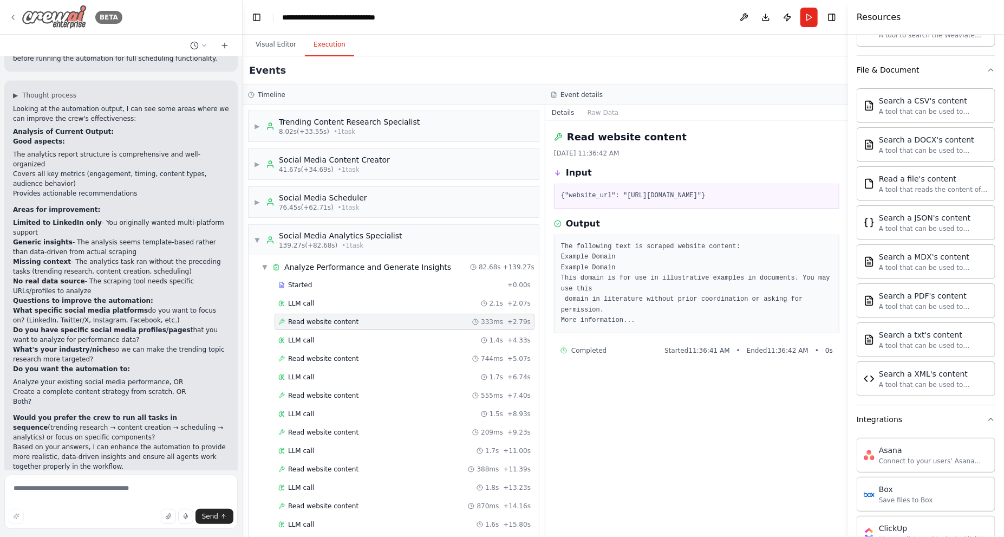
click at [20, 17] on div "BETA" at bounding box center [66, 17] width 114 height 24
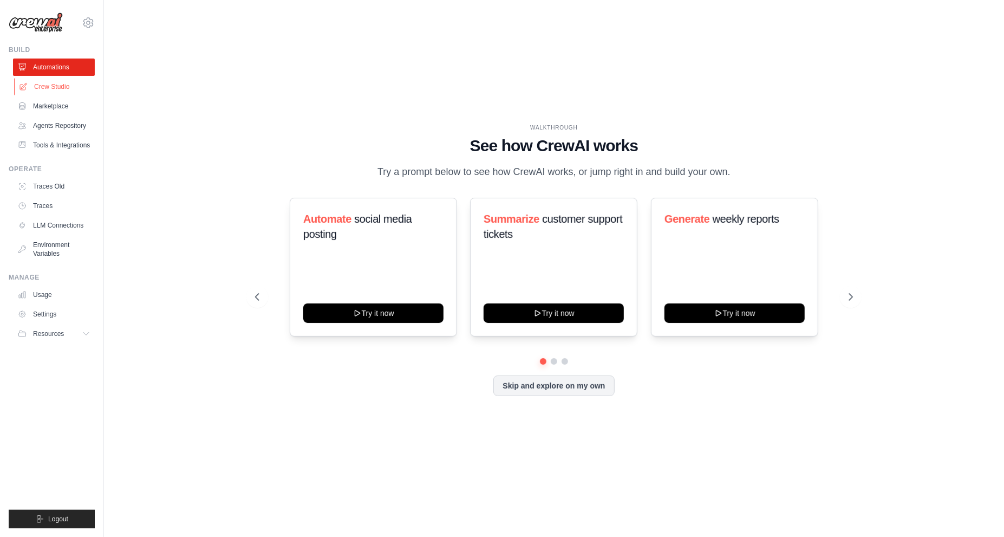
click at [54, 88] on link "Crew Studio" at bounding box center [55, 86] width 82 height 17
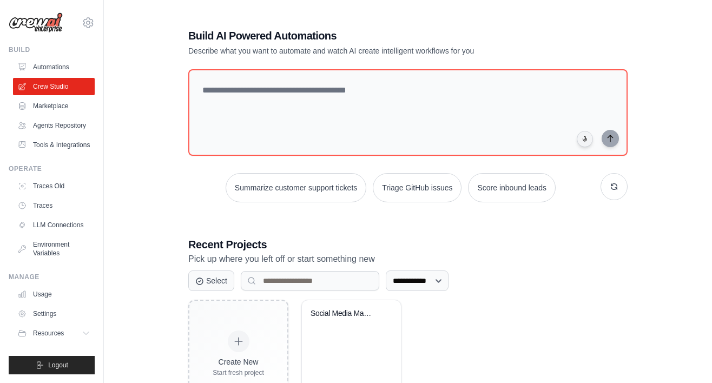
scroll to position [14, 0]
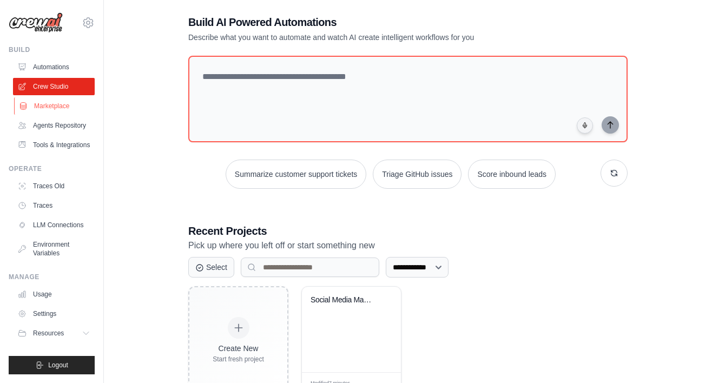
click at [63, 108] on link "Marketplace" at bounding box center [55, 105] width 82 height 17
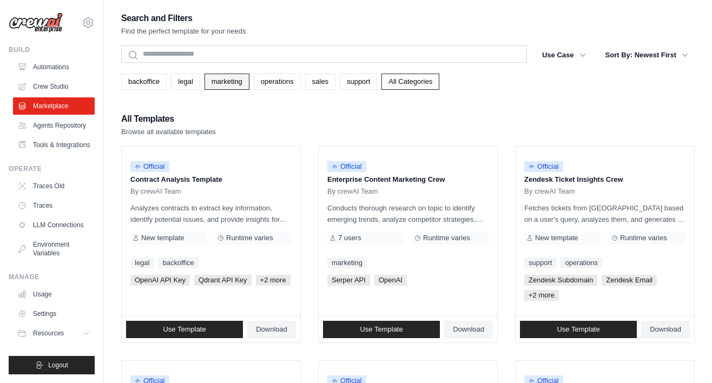
click at [224, 76] on link "marketing" at bounding box center [227, 82] width 45 height 16
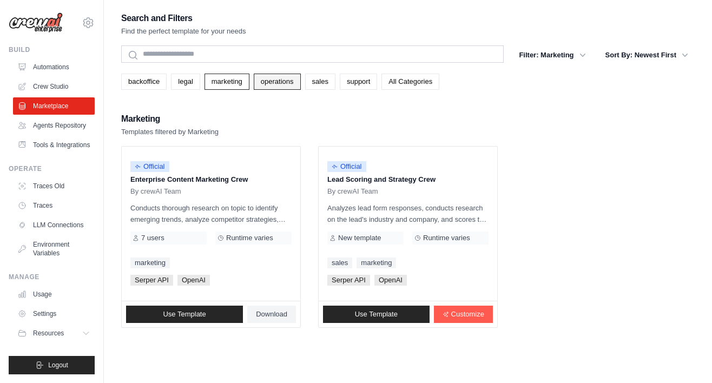
click at [279, 83] on link "operations" at bounding box center [277, 82] width 47 height 16
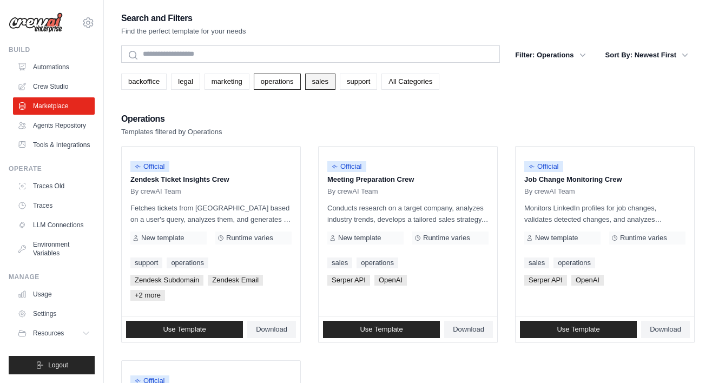
click at [326, 82] on link "sales" at bounding box center [320, 82] width 30 height 16
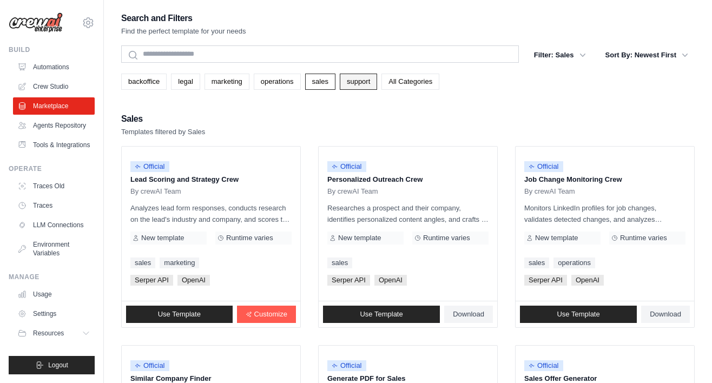
click at [358, 82] on link "support" at bounding box center [358, 82] width 37 height 16
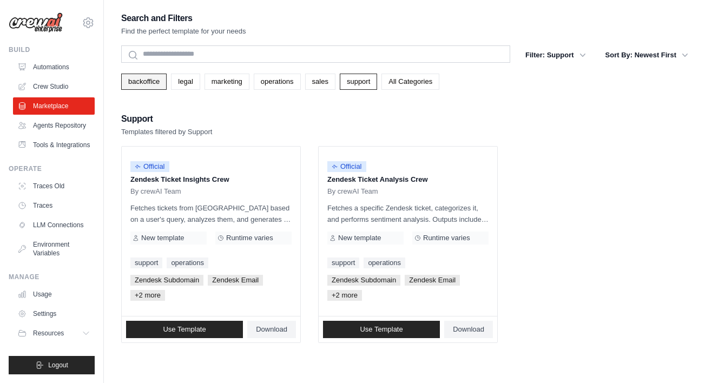
click at [148, 76] on link "backoffice" at bounding box center [143, 82] width 45 height 16
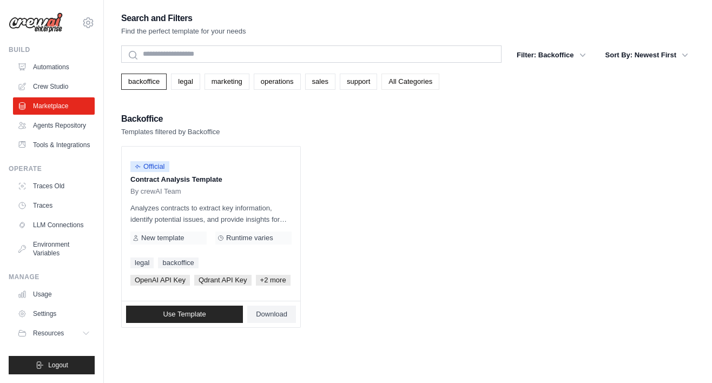
click at [407, 80] on link "All Categories" at bounding box center [411, 82] width 58 height 16
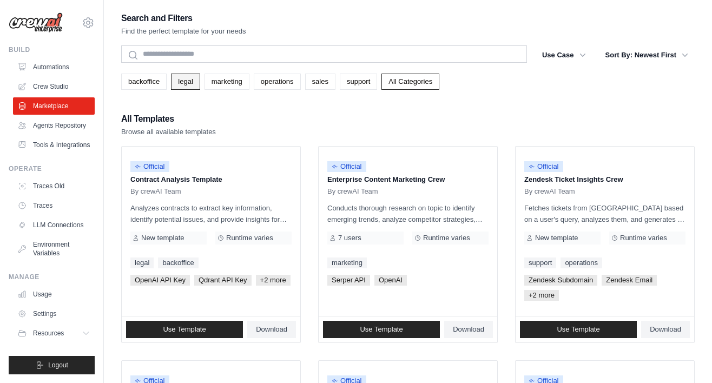
click at [198, 80] on link "legal" at bounding box center [185, 82] width 29 height 16
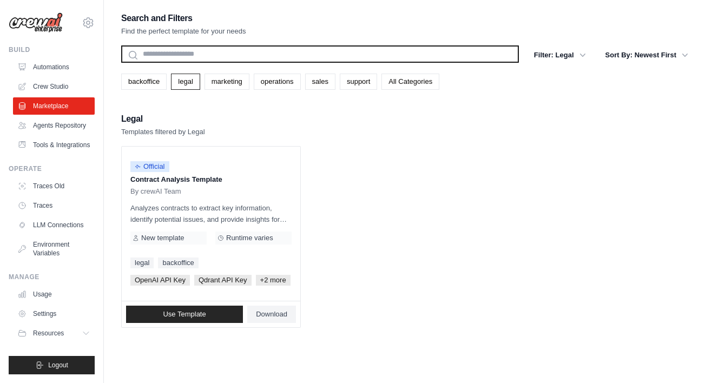
click at [302, 57] on input "text" at bounding box center [320, 53] width 398 height 17
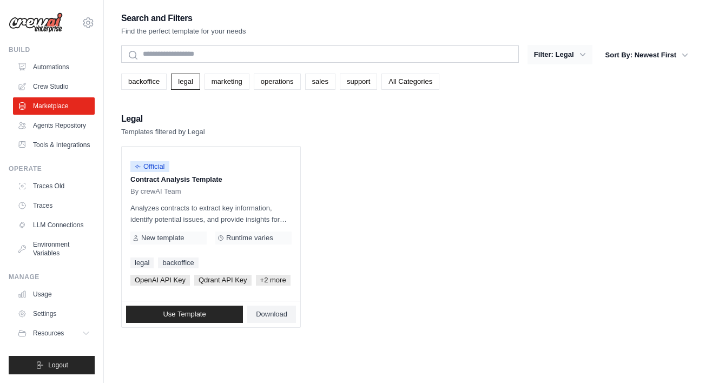
click at [572, 63] on button "Filter: Legal" at bounding box center [560, 54] width 65 height 19
click at [570, 57] on button "Filter: Legal" at bounding box center [560, 54] width 65 height 19
click at [581, 54] on icon "button" at bounding box center [582, 54] width 5 height 3
click at [153, 81] on link "backoffice" at bounding box center [143, 82] width 45 height 16
click at [57, 121] on link "Agents Repository" at bounding box center [55, 125] width 82 height 17
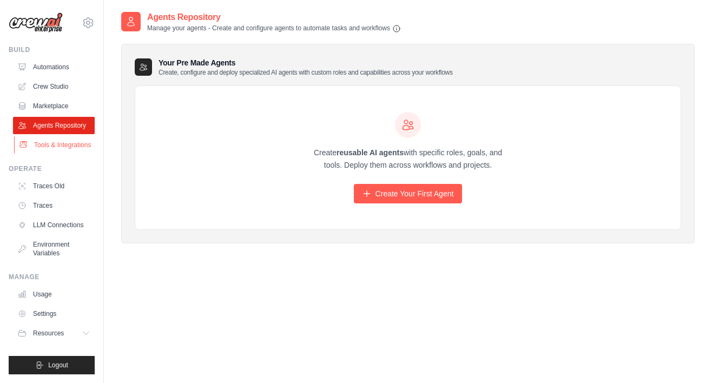
click at [53, 147] on link "Tools & Integrations" at bounding box center [55, 144] width 82 height 17
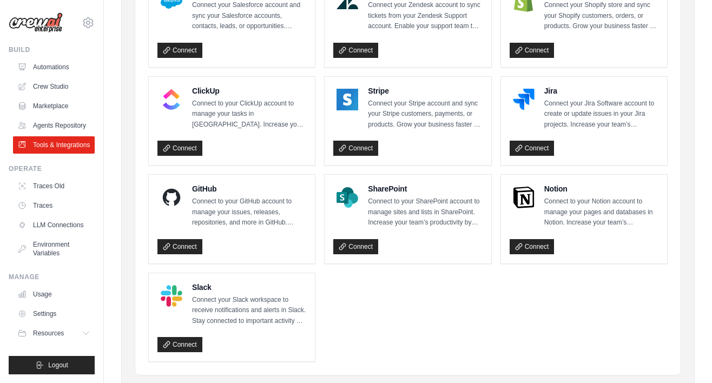
scroll to position [583, 0]
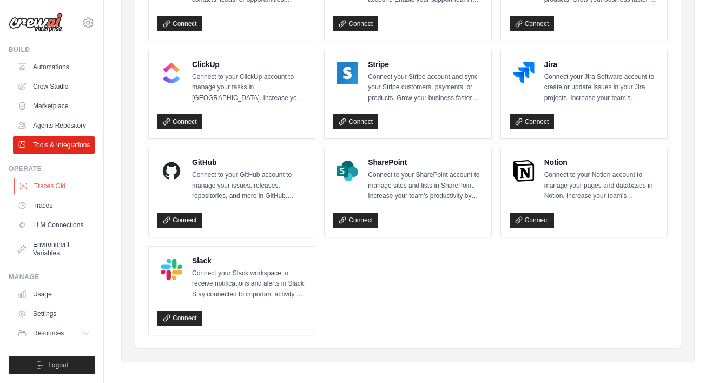
click at [43, 193] on link "Traces Old" at bounding box center [55, 186] width 82 height 17
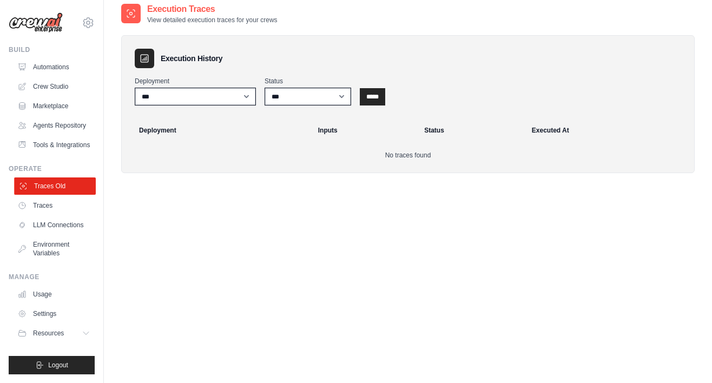
scroll to position [102, 0]
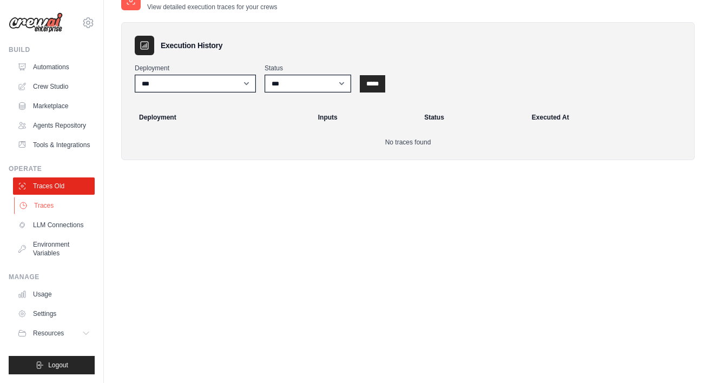
click at [55, 203] on link "Traces" at bounding box center [55, 205] width 82 height 17
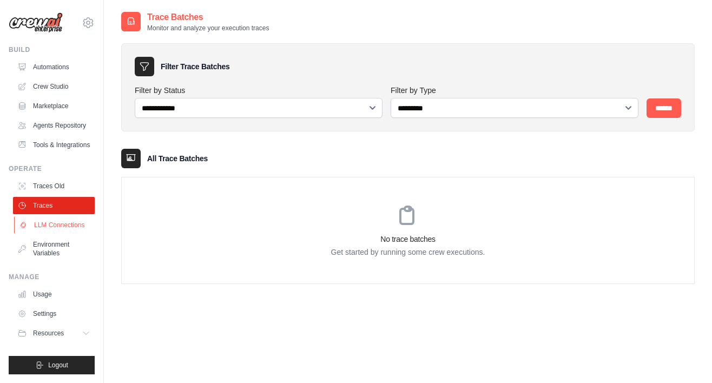
click at [63, 229] on link "LLM Connections" at bounding box center [55, 225] width 82 height 17
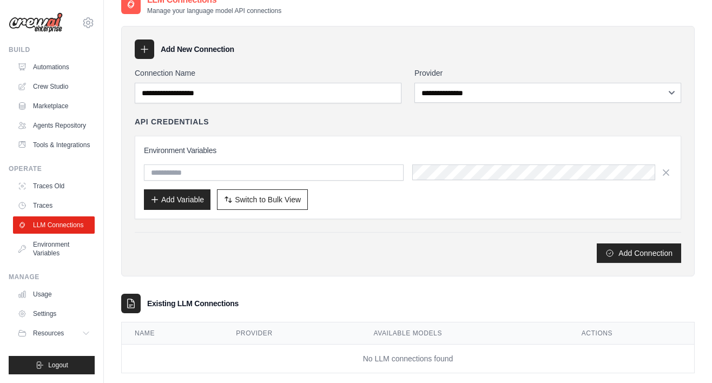
scroll to position [32, 0]
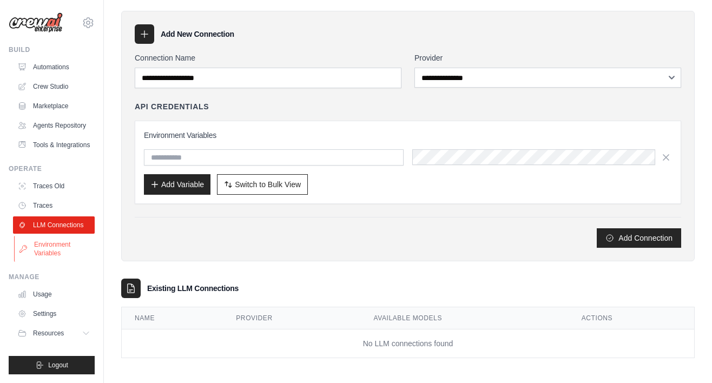
click at [53, 249] on link "Environment Variables" at bounding box center [55, 249] width 82 height 26
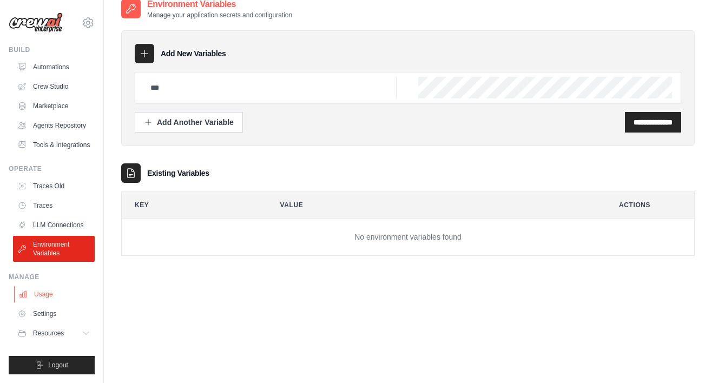
scroll to position [22, 0]
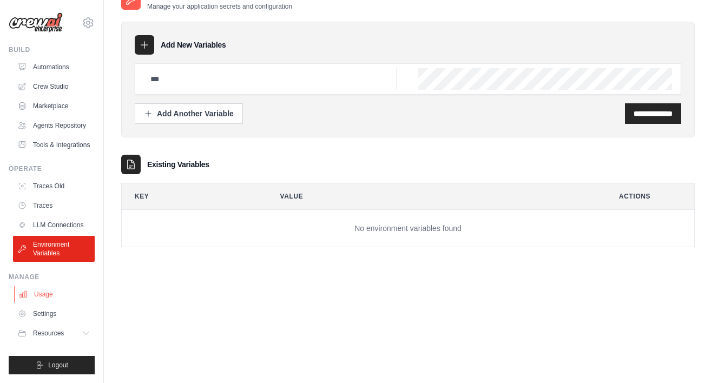
click at [66, 299] on link "Usage" at bounding box center [55, 294] width 82 height 17
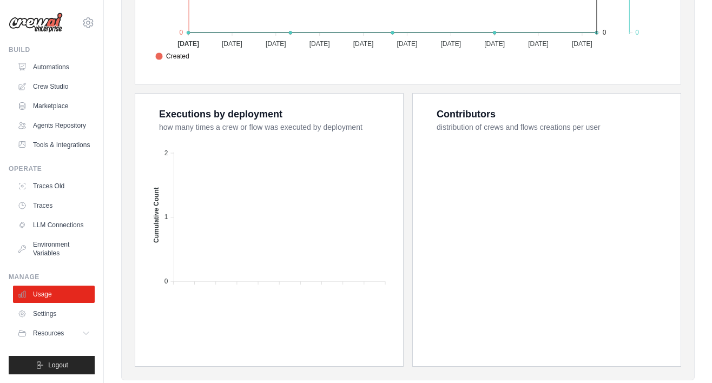
scroll to position [399, 0]
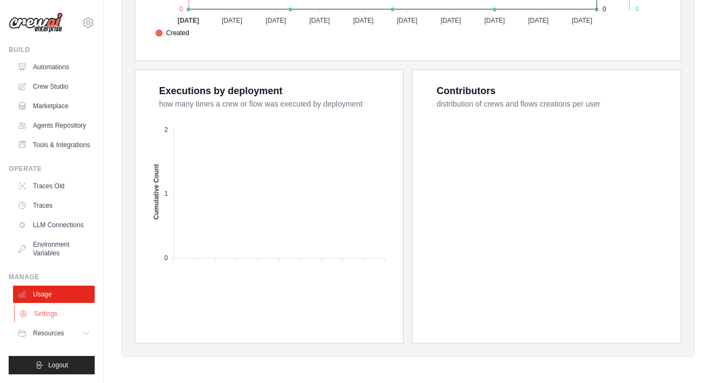
click at [54, 306] on link "Settings" at bounding box center [55, 313] width 82 height 17
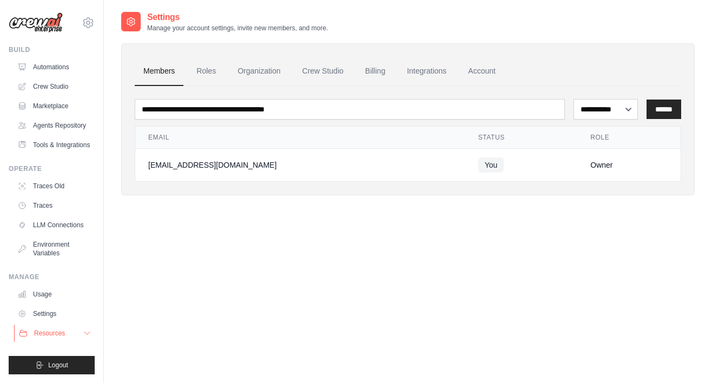
click at [70, 330] on button "Resources" at bounding box center [55, 333] width 82 height 17
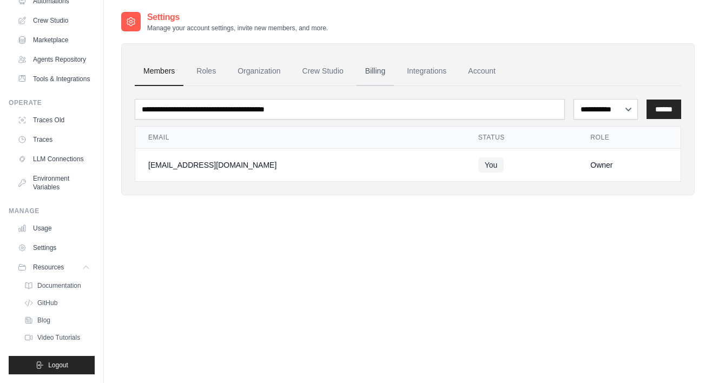
click at [373, 69] on link "Billing" at bounding box center [375, 71] width 37 height 29
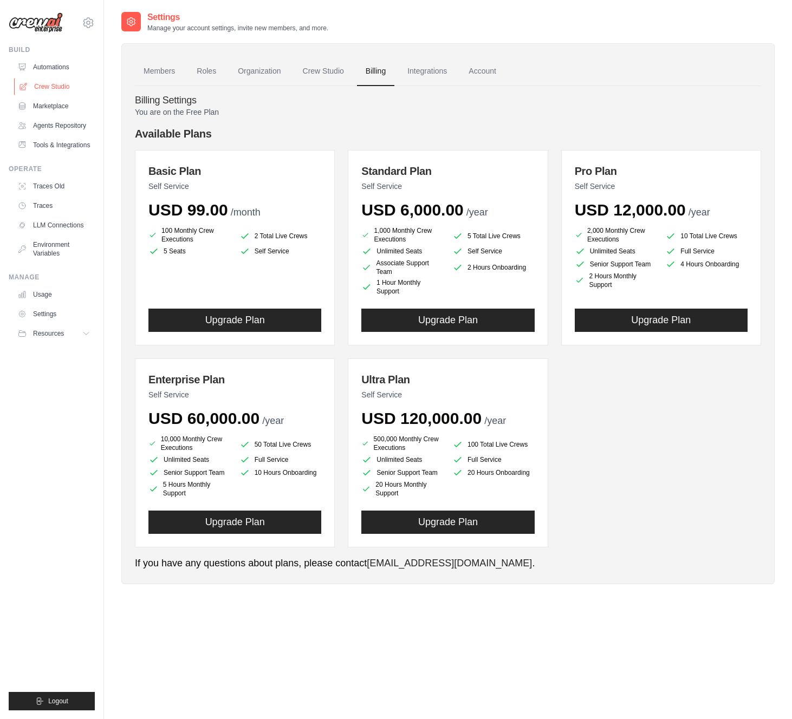
click at [54, 94] on link "Crew Studio" at bounding box center [55, 86] width 82 height 17
